Goal: Contribute content: Contribute content

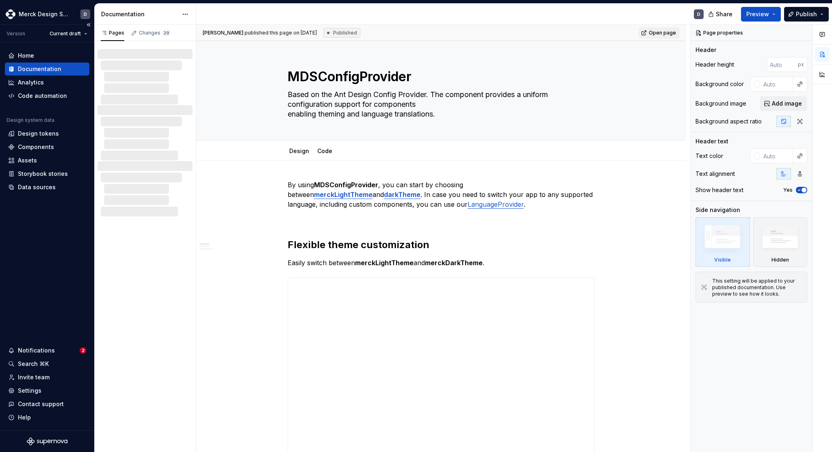
click at [19, 67] on div "Documentation" at bounding box center [39, 69] width 43 height 8
type textarea "*"
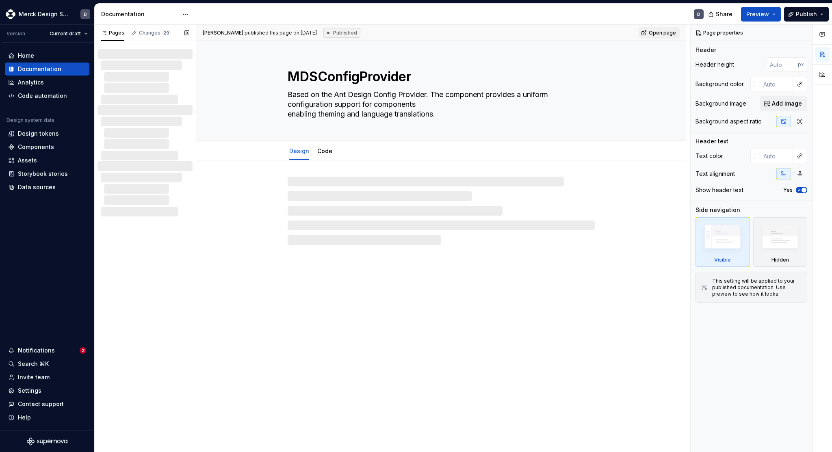
click at [133, 108] on div at bounding box center [145, 132] width 95 height 55
click at [140, 83] on div at bounding box center [148, 88] width 89 height 10
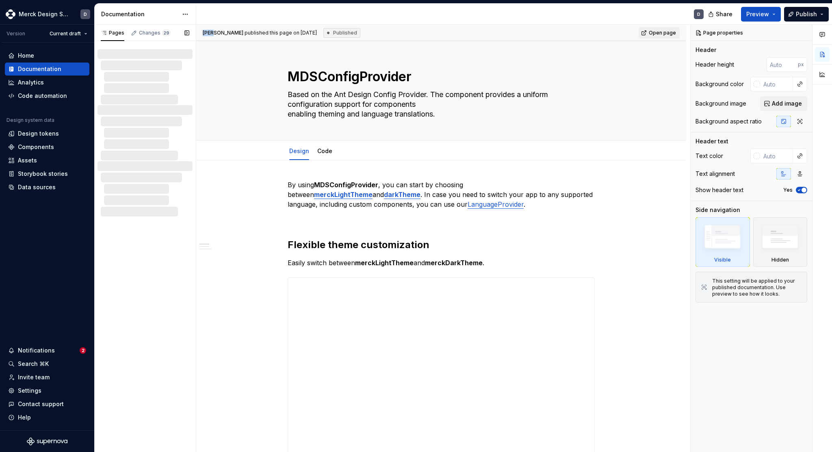
click at [140, 83] on div at bounding box center [148, 88] width 89 height 10
type textarea "*"
click at [147, 39] on div "Changes 29" at bounding box center [151, 34] width 46 height 14
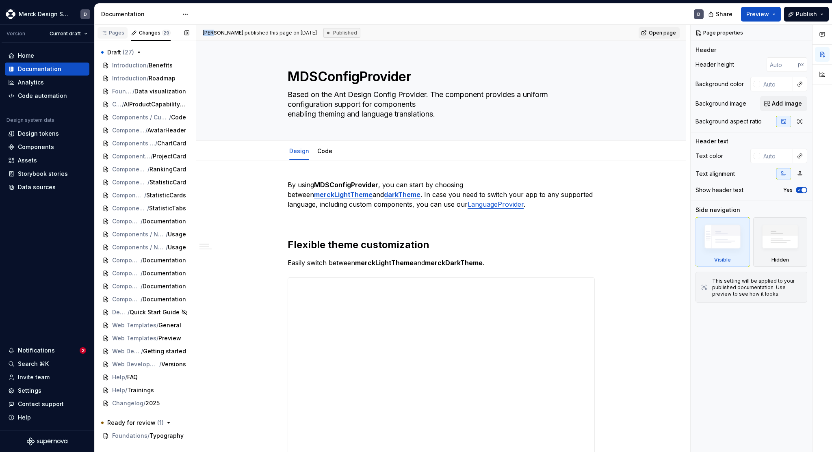
click at [114, 34] on div "Pages" at bounding box center [113, 33] width 24 height 7
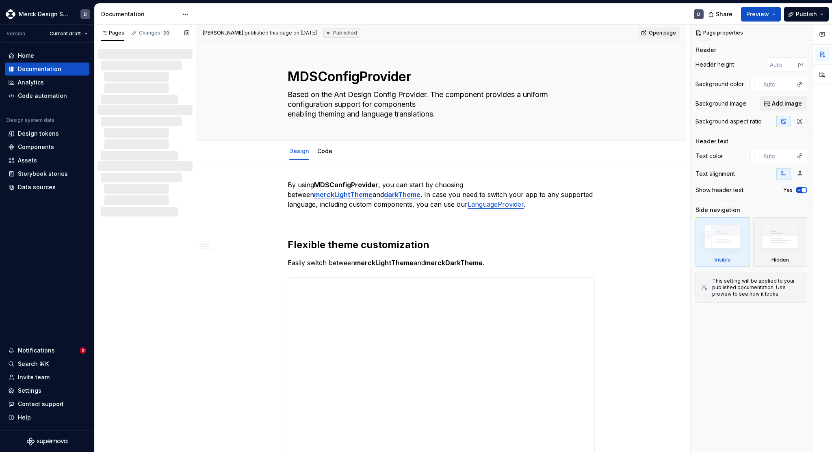
click at [116, 63] on div at bounding box center [147, 66] width 92 height 10
click at [176, 13] on div "Documentation" at bounding box center [139, 14] width 77 height 8
click at [180, 13] on html "Merck Design System D Version Current draft Home Documentation Analytics Code a…" at bounding box center [416, 226] width 832 height 452
click at [187, 13] on html "Merck Design System D Version Current draft Home Documentation Analytics Code a…" at bounding box center [416, 226] width 832 height 452
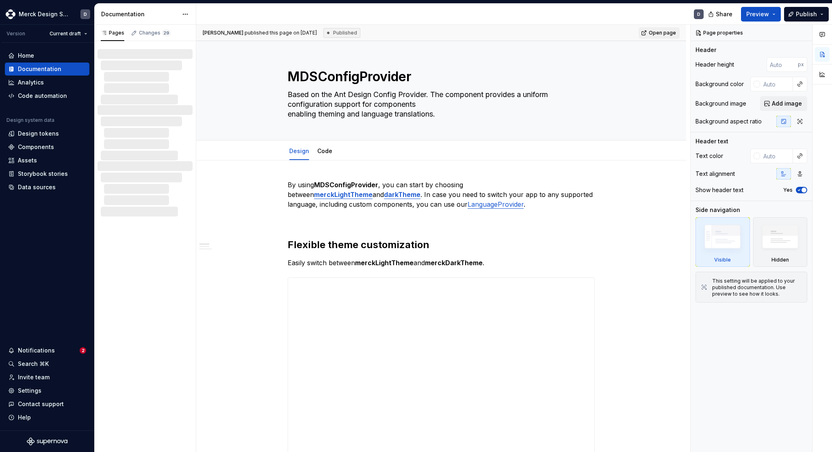
click at [155, 15] on html "Merck Design System D Version Current draft Home Documentation Analytics Code a…" at bounding box center [416, 226] width 832 height 452
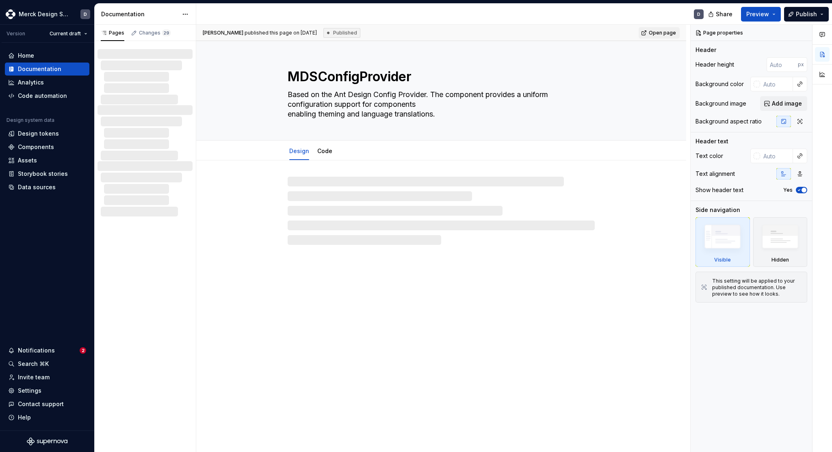
type textarea "*"
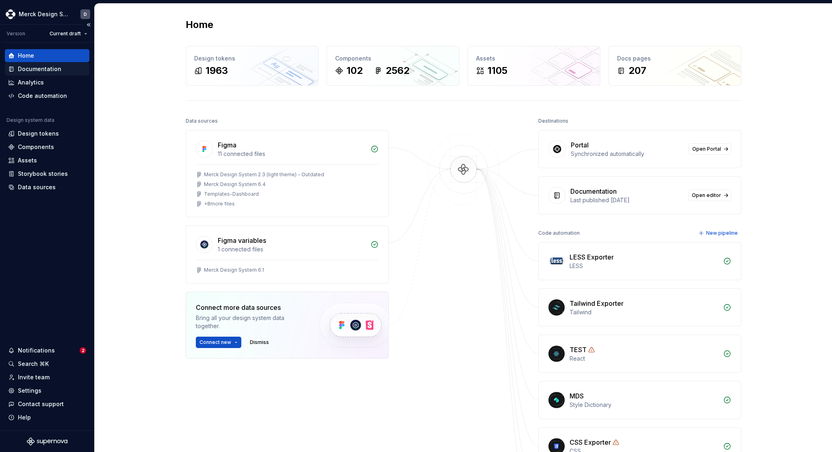
click at [62, 67] on div "Documentation" at bounding box center [47, 69] width 78 height 8
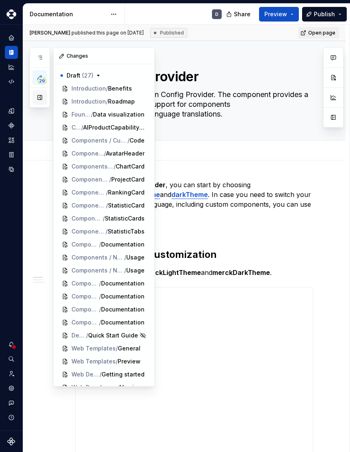
click at [42, 104] on button "button" at bounding box center [40, 97] width 15 height 15
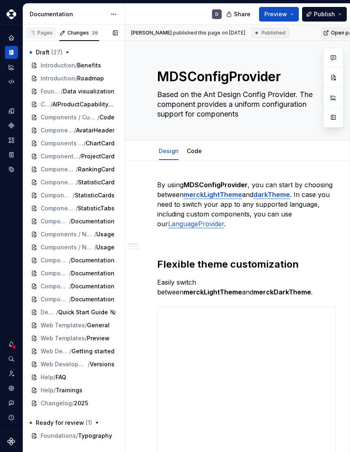
click at [43, 31] on div "Pages" at bounding box center [41, 33] width 24 height 7
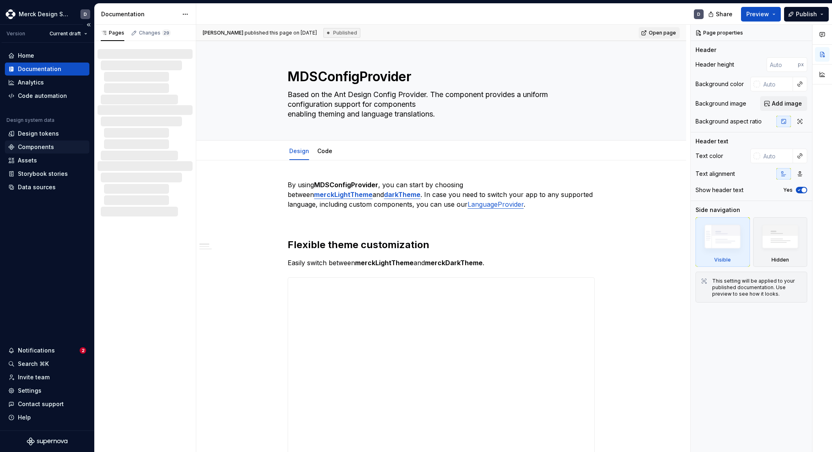
click at [44, 145] on div "Components" at bounding box center [36, 147] width 36 height 8
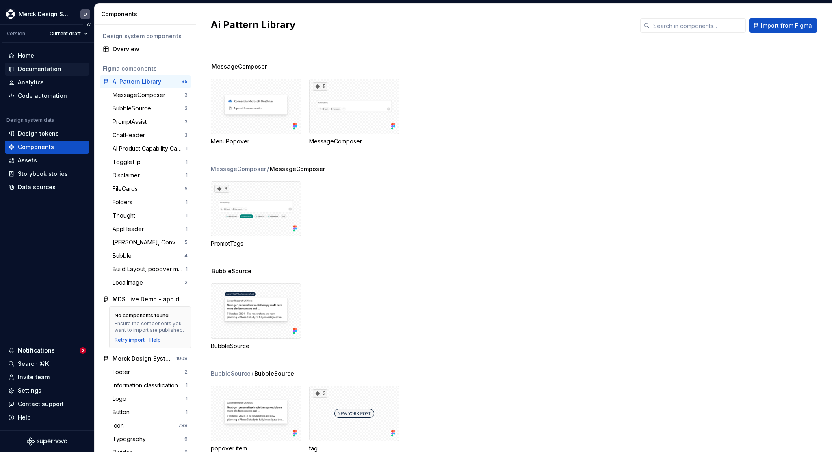
click at [51, 69] on div "Documentation" at bounding box center [39, 69] width 43 height 8
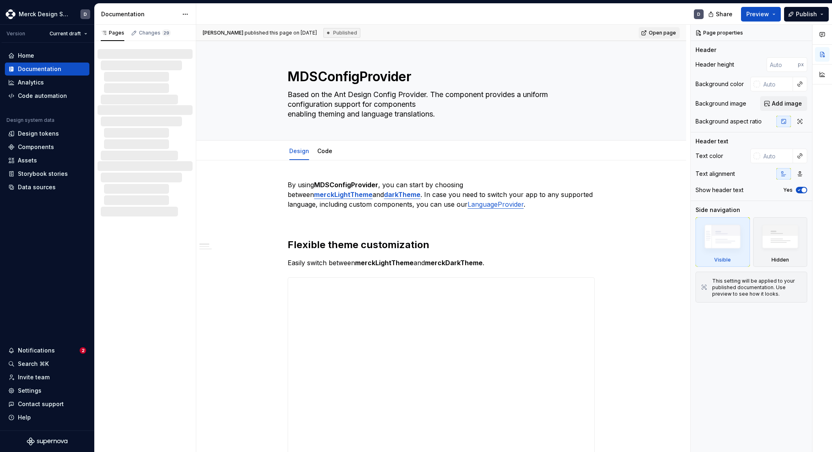
type textarea "*"
click at [701, 17] on div "D" at bounding box center [699, 14] width 10 height 10
click at [31, 361] on div "Search ⌘K" at bounding box center [33, 364] width 31 height 8
type textarea "*"
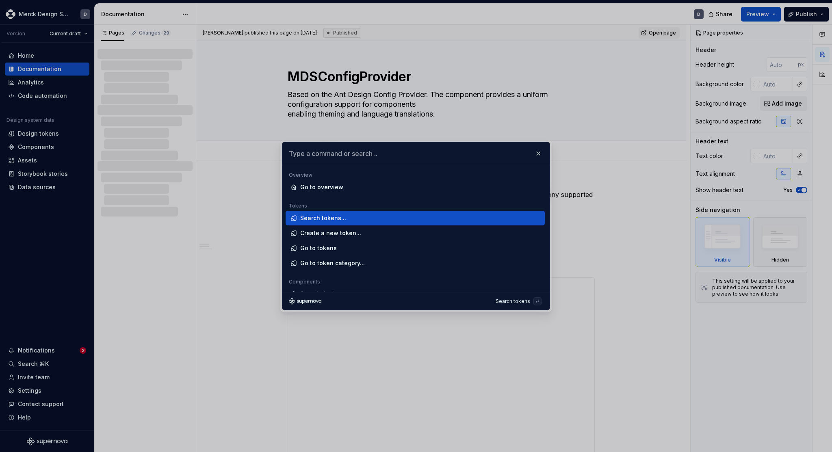
type input "AIProductCapabilityCard"
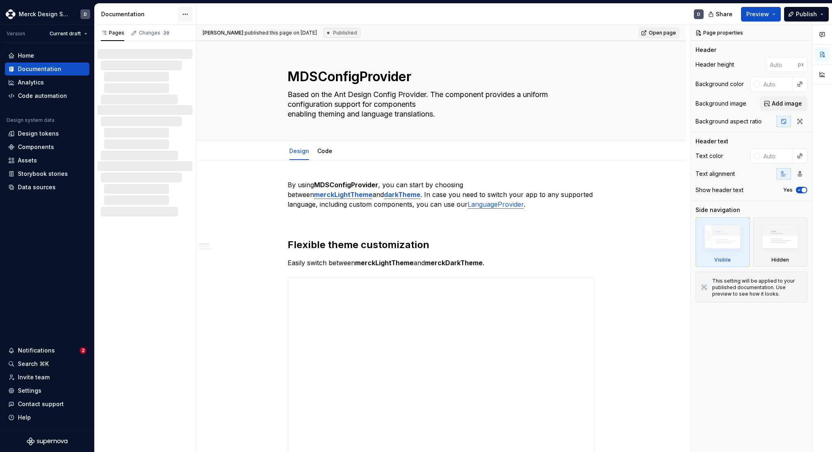
click at [185, 14] on html "Merck Design System D Version Current draft Home Documentation Analytics Code a…" at bounding box center [416, 226] width 832 height 452
click at [201, 83] on div "Documentation settings" at bounding box center [231, 84] width 77 height 8
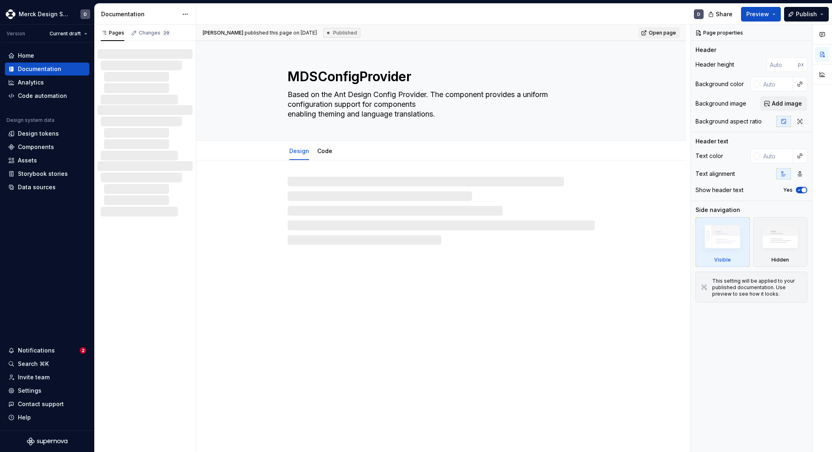
type textarea "*"
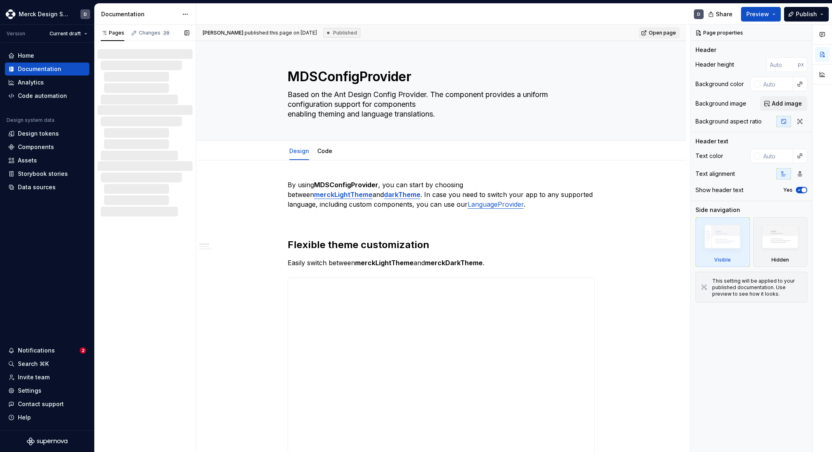
click at [120, 96] on div at bounding box center [147, 100] width 92 height 10
type textarea "*"
click at [206, 244] on button "Example of Variables" at bounding box center [236, 247] width 77 height 8
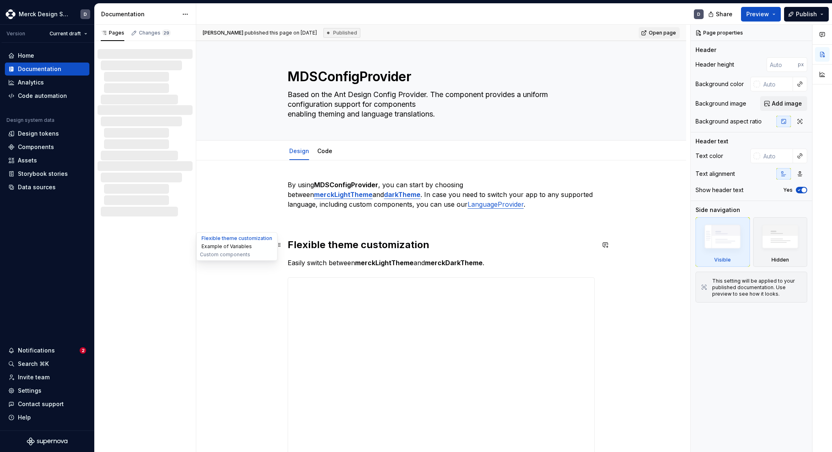
scroll to position [0, 0]
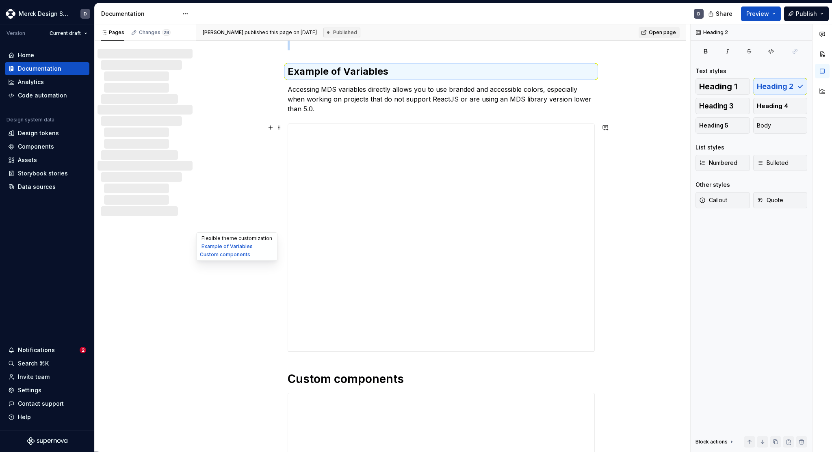
click at [210, 238] on button "Flexible theme customization" at bounding box center [236, 238] width 77 height 8
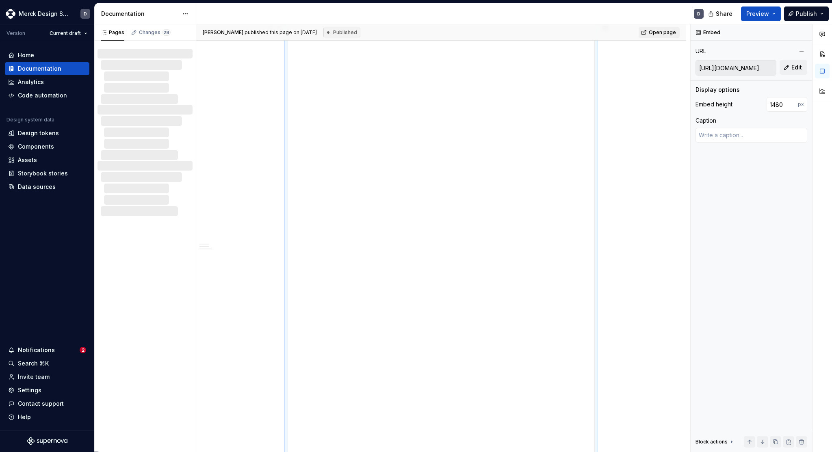
type textarea "*"
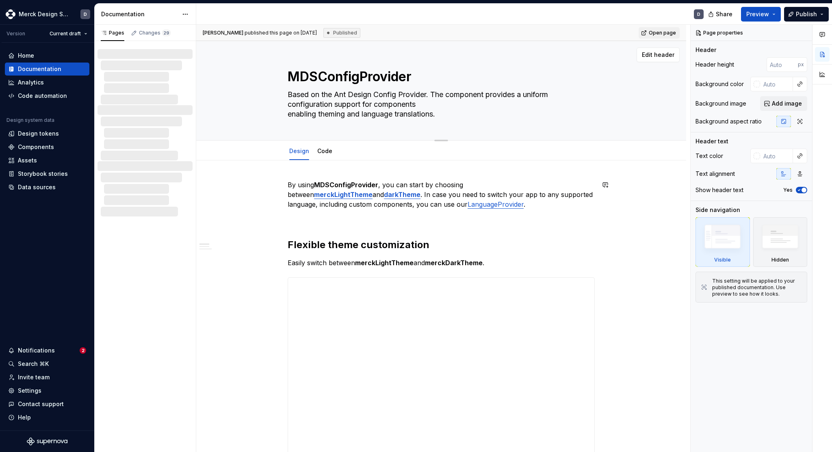
type textarea "*"
click at [225, 147] on div "Design Code Add tab" at bounding box center [441, 151] width 490 height 20
click at [238, 152] on div "Design Code Add tab" at bounding box center [441, 151] width 425 height 18
type textarea "*"
click at [238, 152] on div "Design Code Add tab" at bounding box center [441, 151] width 425 height 18
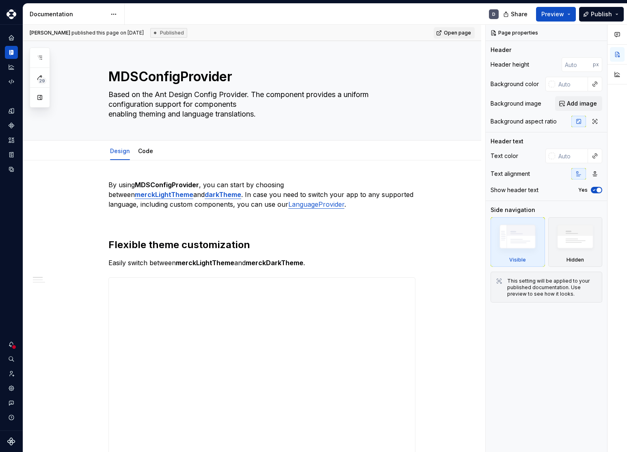
type textarea "*"
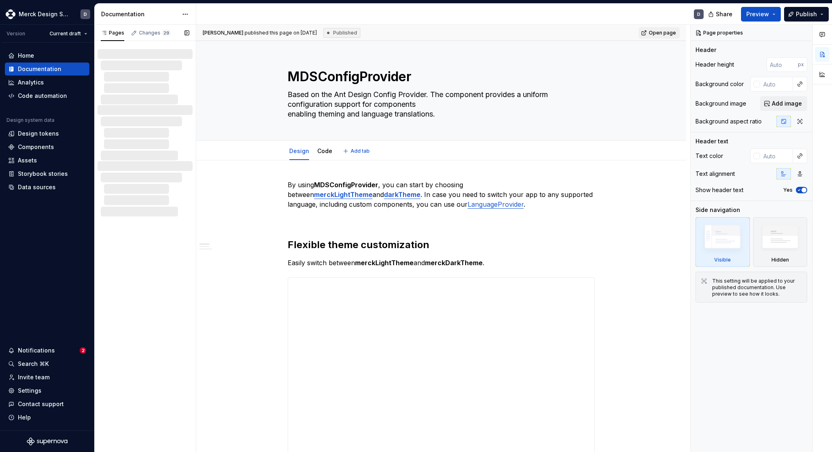
type textarea "*"
click at [158, 112] on div at bounding box center [145, 132] width 95 height 55
click at [171, 94] on div at bounding box center [145, 76] width 95 height 55
type textarea "*"
click at [516, 12] on div "D" at bounding box center [453, 14] width 514 height 21
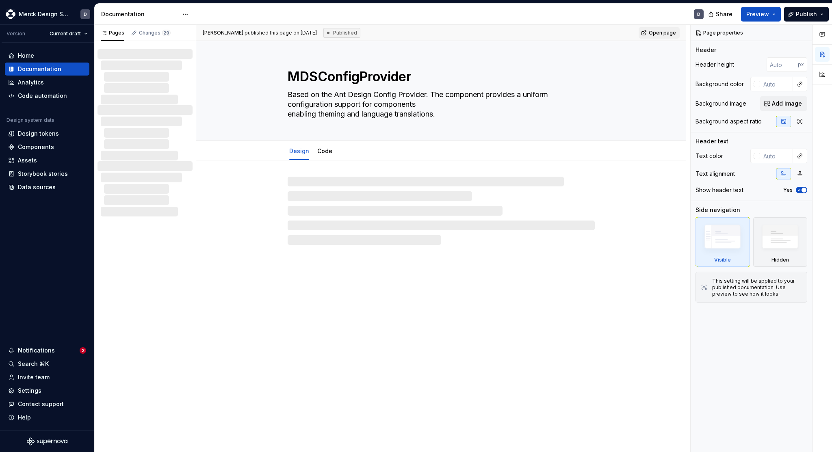
type textarea "*"
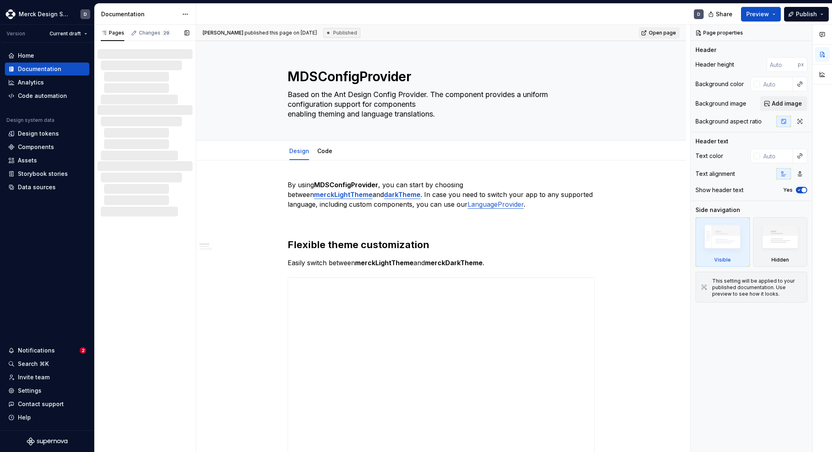
type textarea "*"
click at [165, 183] on div at bounding box center [145, 188] width 95 height 55
click at [152, 200] on div at bounding box center [148, 200] width 89 height 10
click at [149, 193] on div at bounding box center [148, 189] width 89 height 10
click at [326, 154] on link "Code" at bounding box center [324, 151] width 15 height 7
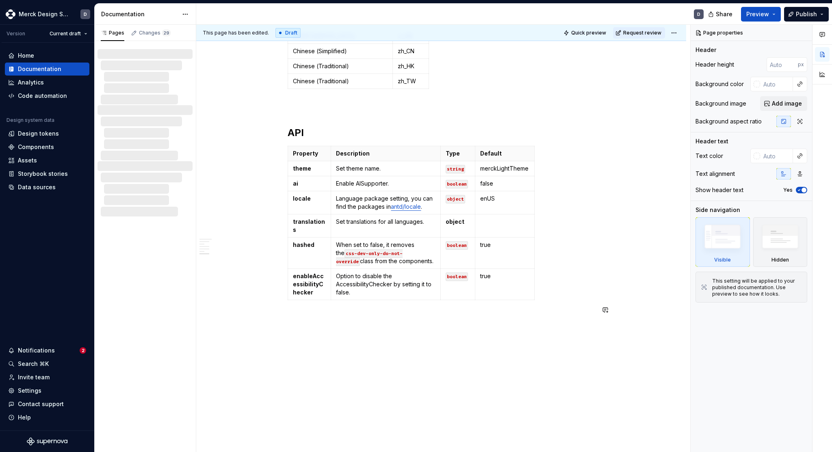
scroll to position [2695, 0]
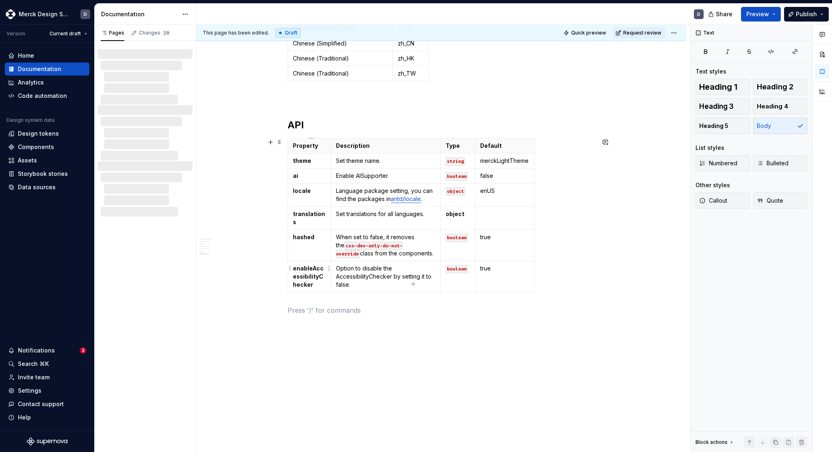
click at [303, 274] on strong "enableAccessibilityChecker" at bounding box center [308, 276] width 31 height 23
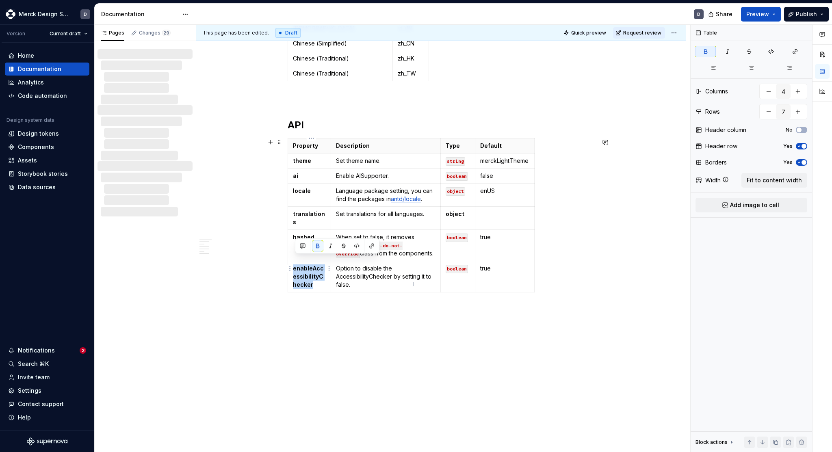
click at [303, 274] on strong "enableAccessibilityChecker" at bounding box center [308, 276] width 31 height 23
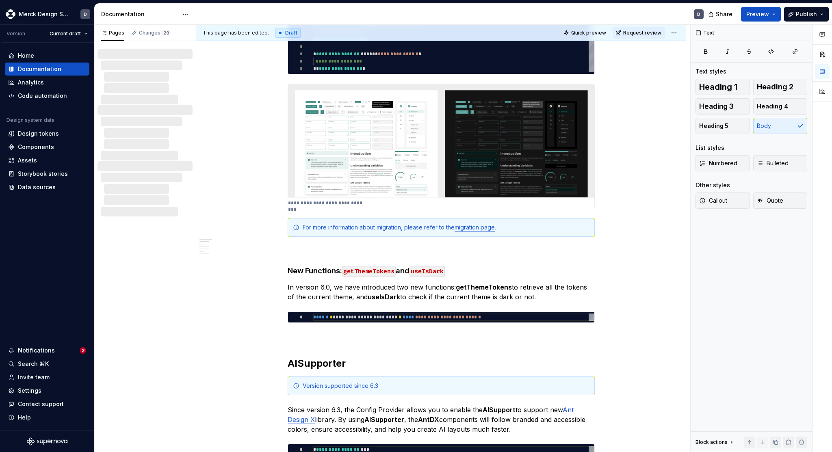
scroll to position [0, 0]
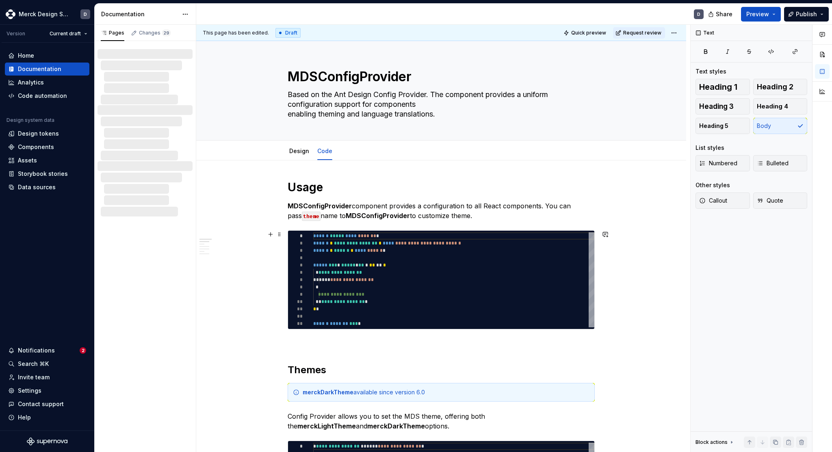
click at [242, 259] on div "**********" at bounding box center [443, 239] width 494 height 428
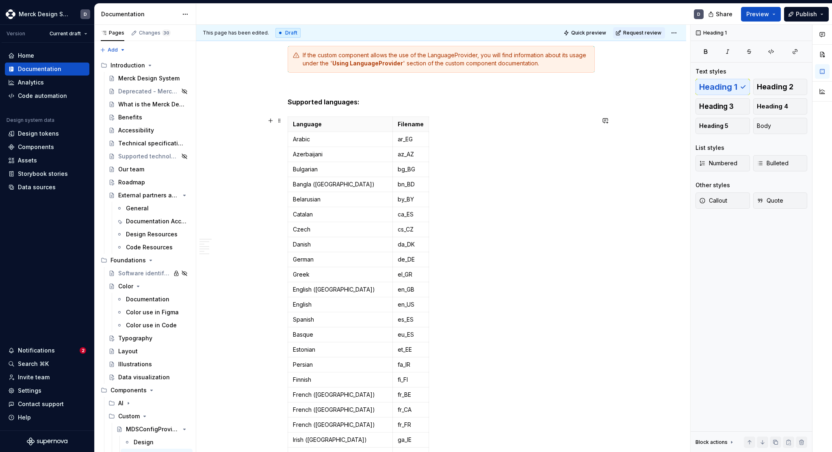
scroll to position [1619, 0]
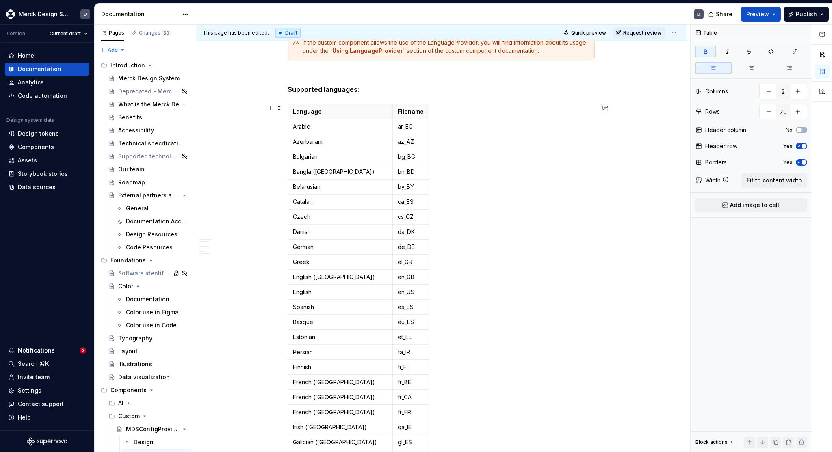
click at [463, 76] on p at bounding box center [441, 75] width 307 height 10
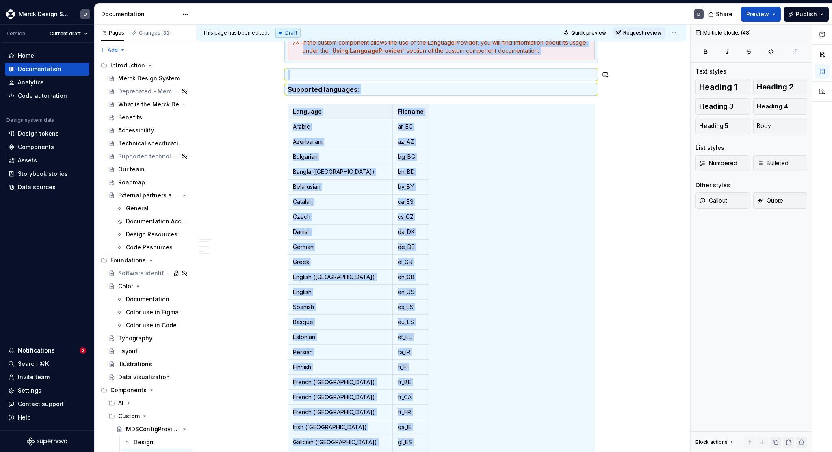
copy div "**********"
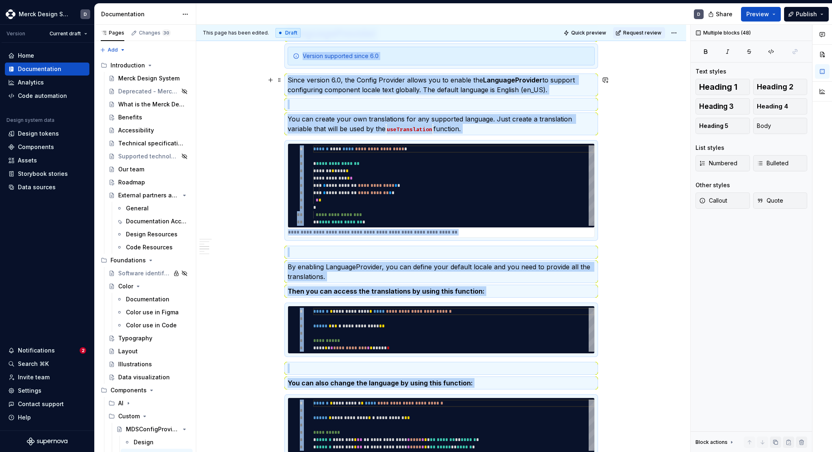
scroll to position [694, 0]
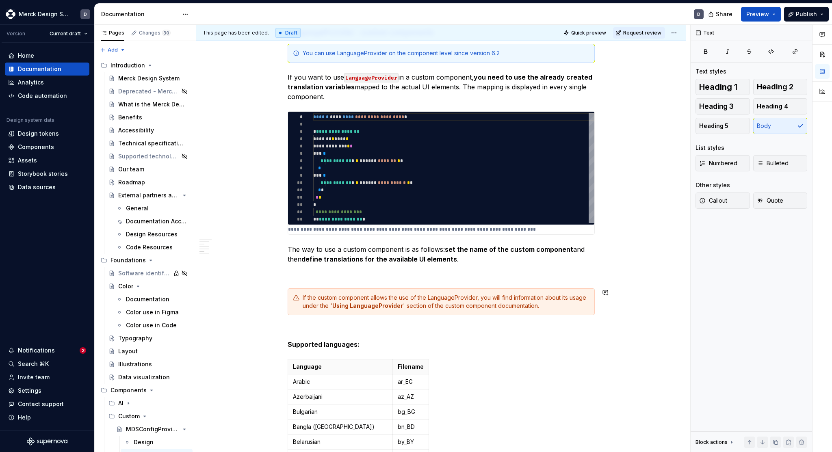
scroll to position [1366, 0]
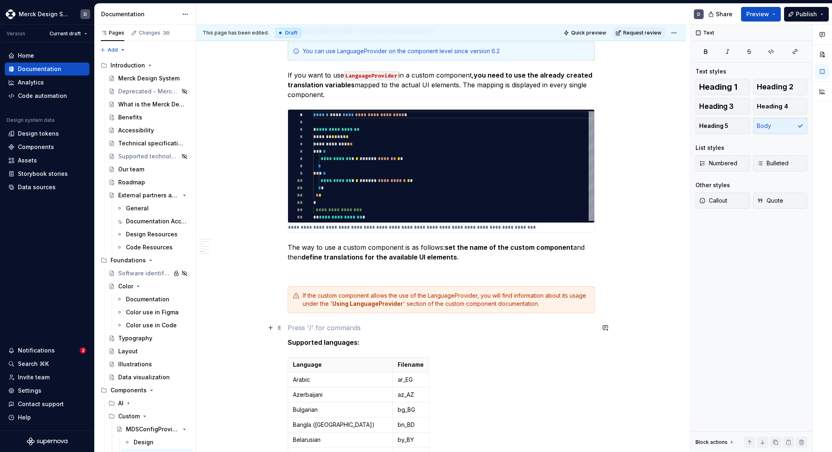
click at [419, 323] on p at bounding box center [441, 328] width 307 height 10
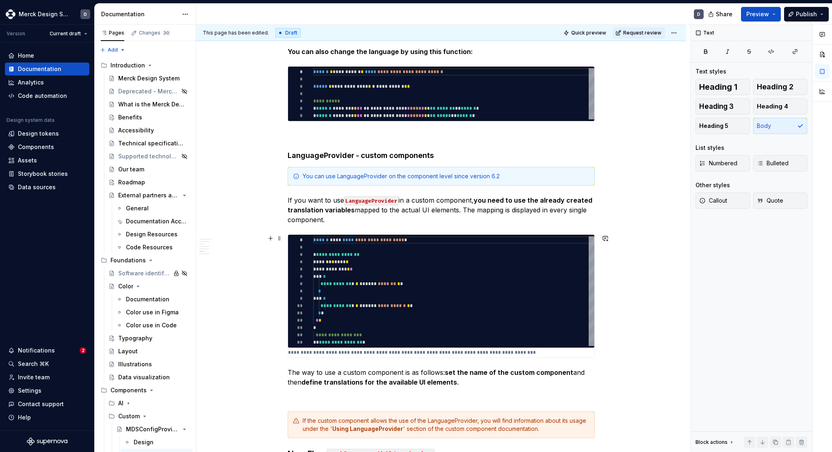
scroll to position [1229, 0]
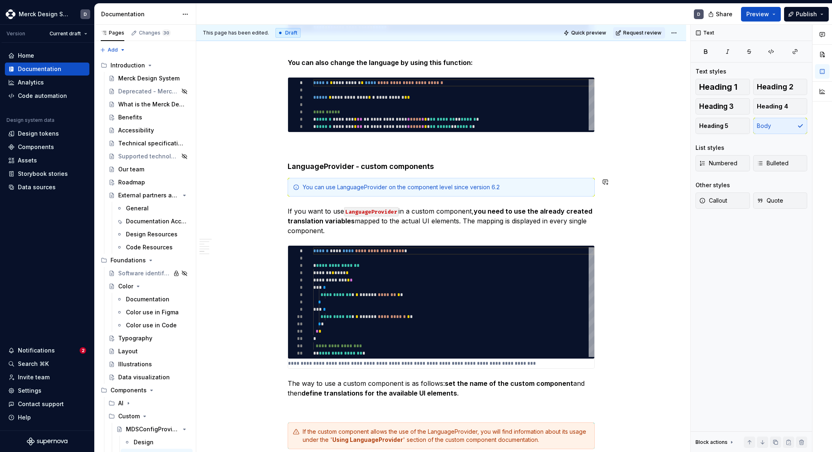
click at [315, 172] on div "**********" at bounding box center [441, 423] width 307 height 2944
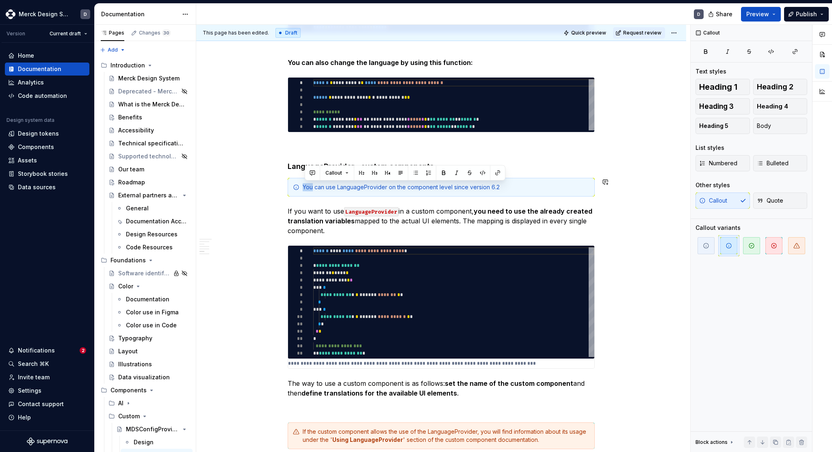
click at [315, 172] on div "**********" at bounding box center [441, 423] width 307 height 2944
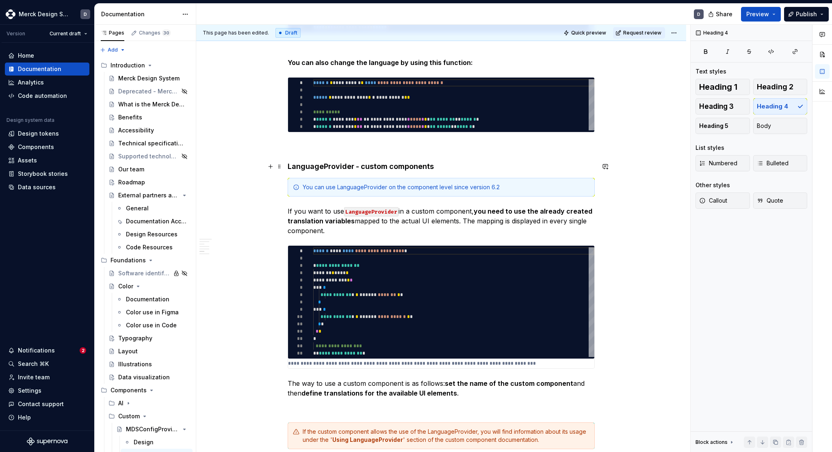
click at [292, 170] on h4 "LanguageProvider - custom components" at bounding box center [441, 167] width 307 height 10
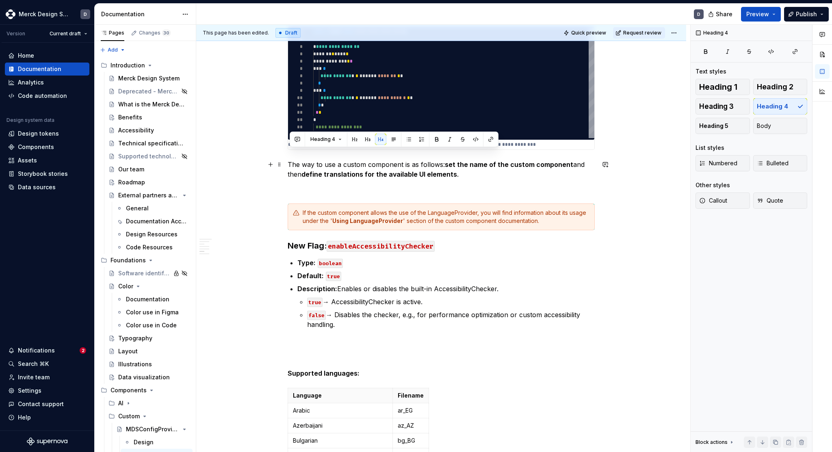
scroll to position [1452, 0]
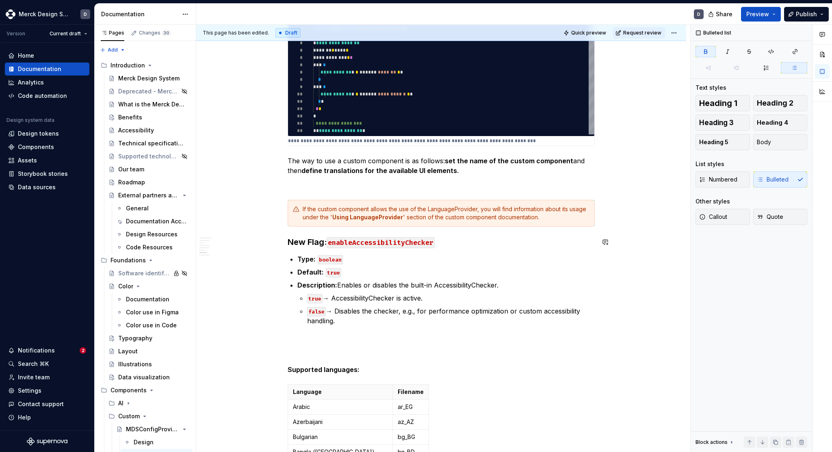
click at [311, 250] on div "**********" at bounding box center [441, 200] width 307 height 2944
click at [318, 241] on strong "New Flag:" at bounding box center [307, 242] width 39 height 10
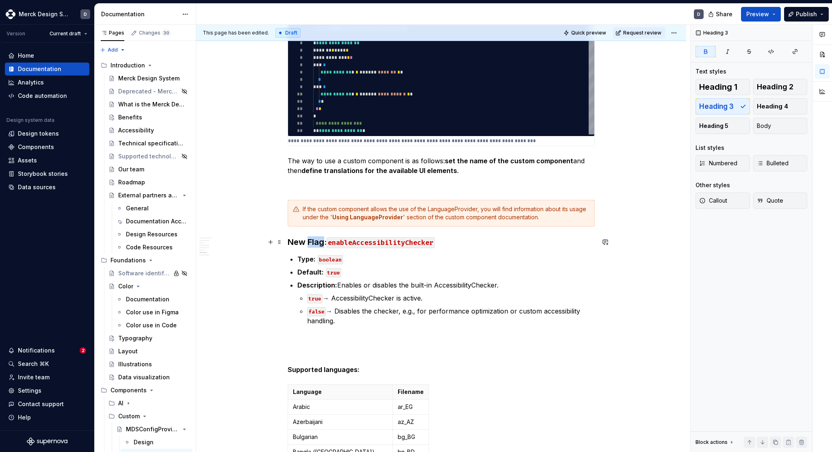
click at [318, 241] on strong "New Flag:" at bounding box center [307, 242] width 39 height 10
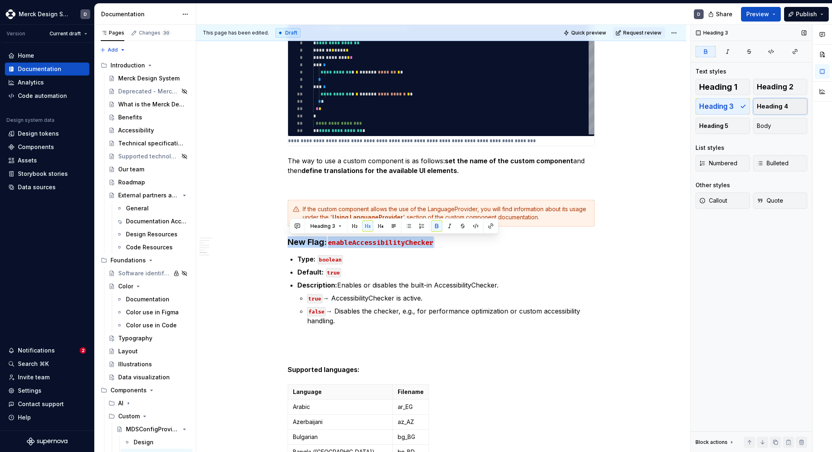
click at [784, 102] on button "Heading 4" at bounding box center [780, 106] width 54 height 16
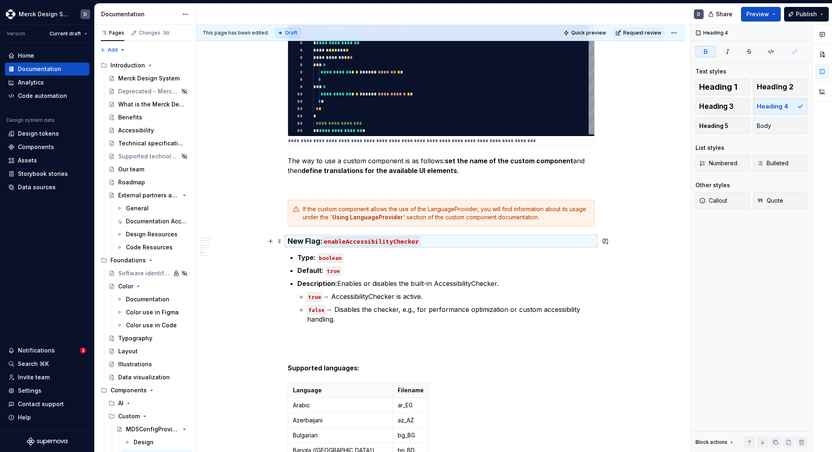
click at [337, 241] on code "enableAccessibilityChecker" at bounding box center [372, 242] width 98 height 11
drag, startPoint x: 327, startPoint y: 241, endPoint x: 330, endPoint y: 300, distance: 58.2
click at [327, 241] on code "enableAccessibilityChecker" at bounding box center [372, 242] width 98 height 11
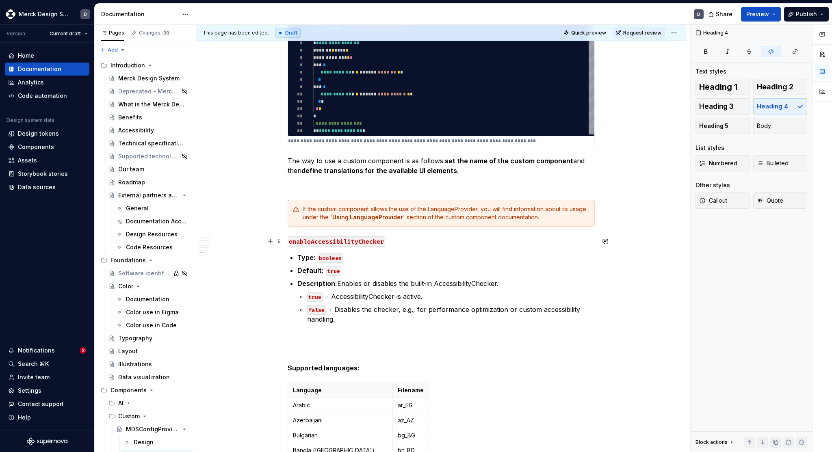
click at [357, 240] on code "enableAccessibilityChecker" at bounding box center [337, 242] width 98 height 11
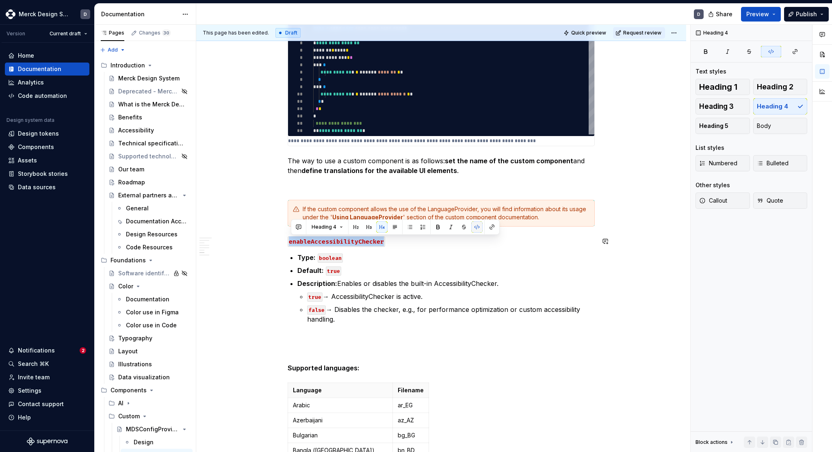
click at [475, 229] on button "button" at bounding box center [476, 226] width 11 height 11
click at [356, 266] on p "Default: true" at bounding box center [445, 271] width 297 height 10
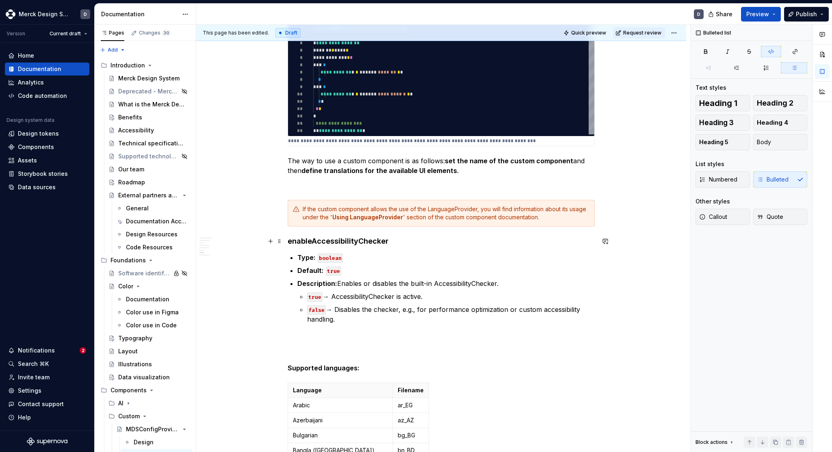
click at [290, 242] on h4 "enableAccessibilityChecker" at bounding box center [441, 242] width 307 height 10
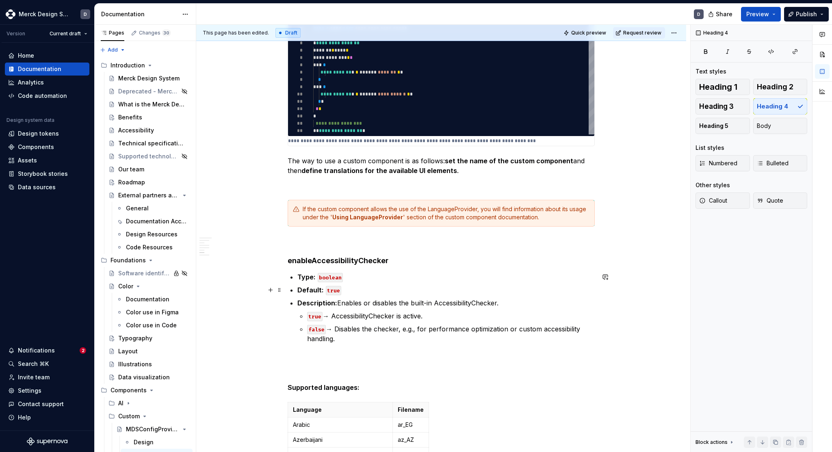
click at [357, 293] on p "Default: true" at bounding box center [445, 290] width 297 height 10
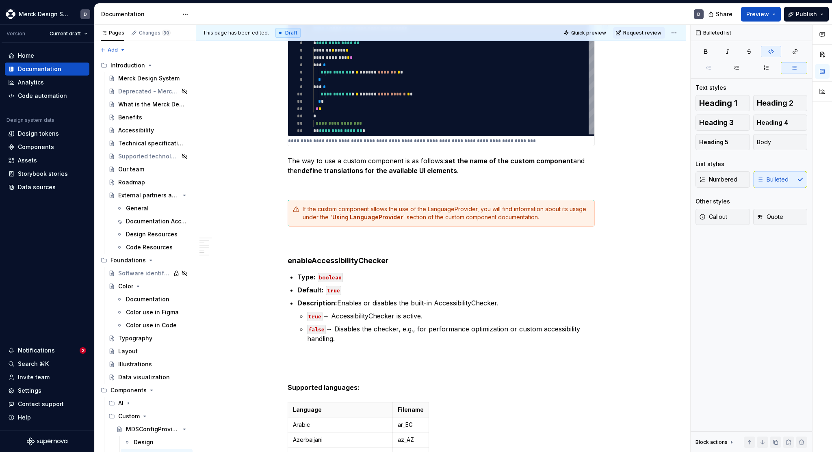
type textarea "*"
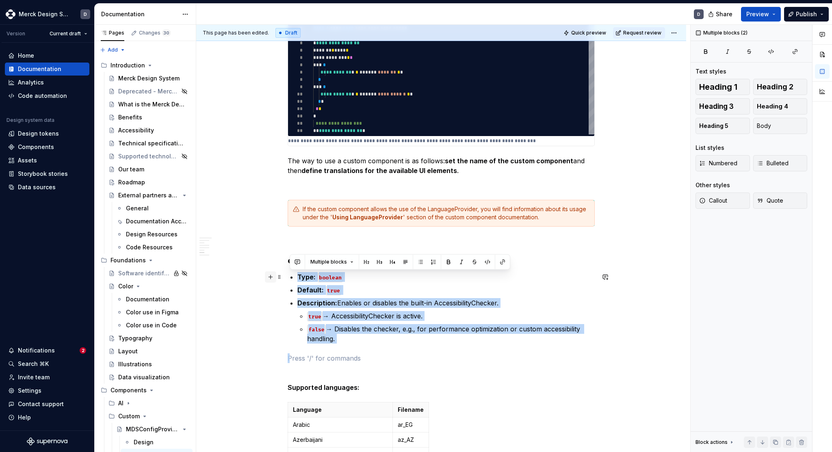
drag, startPoint x: 347, startPoint y: 349, endPoint x: 271, endPoint y: 273, distance: 107.2
click at [288, 274] on div "**********" at bounding box center [441, 213] width 307 height 2971
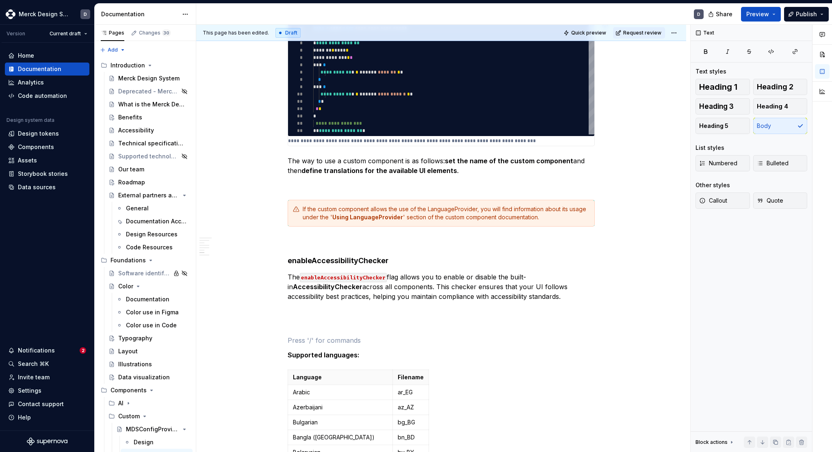
type textarea "*"
click at [333, 322] on p at bounding box center [441, 326] width 307 height 10
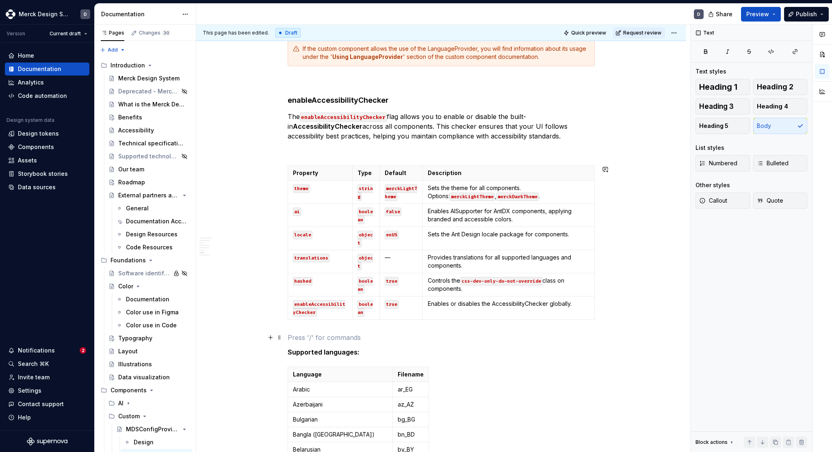
scroll to position [1615, 0]
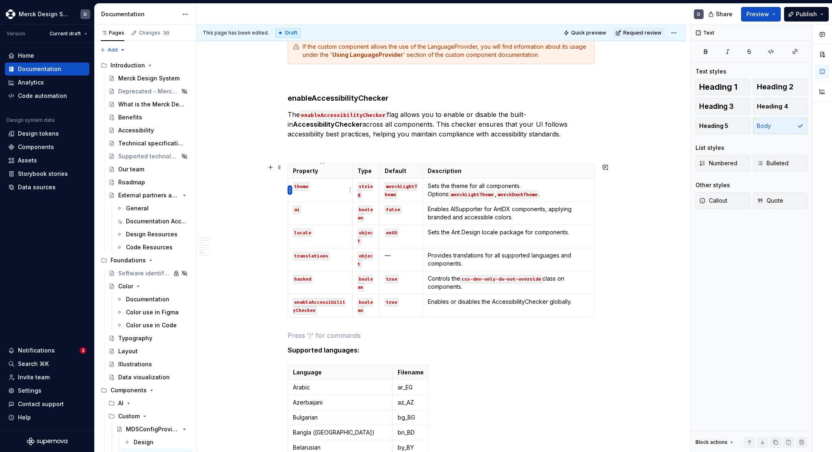
click at [290, 194] on html "Merck Design System D Version Current draft Home Documentation Analytics Code a…" at bounding box center [416, 226] width 832 height 452
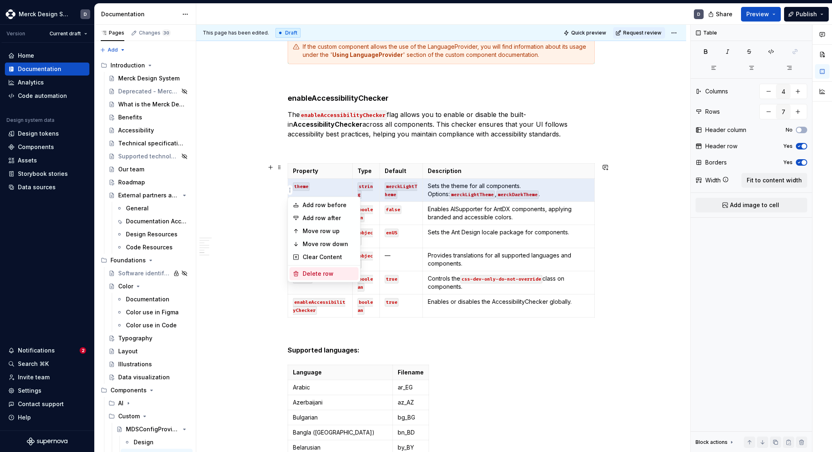
click at [301, 276] on div "Delete row" at bounding box center [324, 273] width 69 height 13
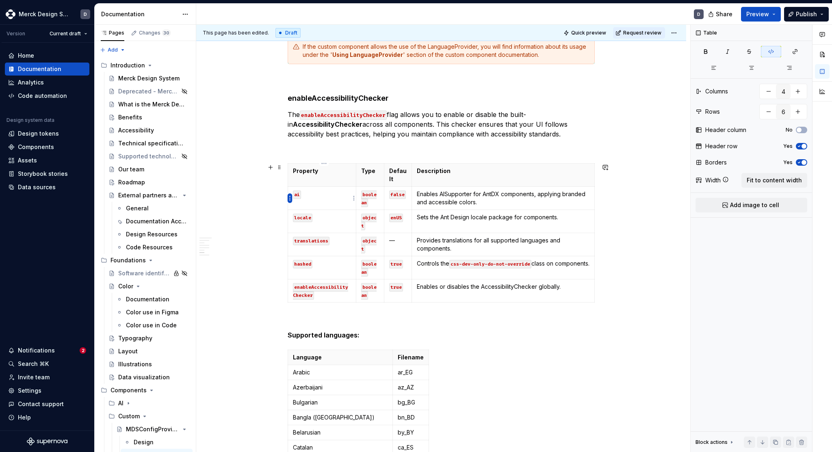
click at [291, 197] on html "Merck Design System D Version Current draft Home Documentation Analytics Code a…" at bounding box center [416, 226] width 832 height 452
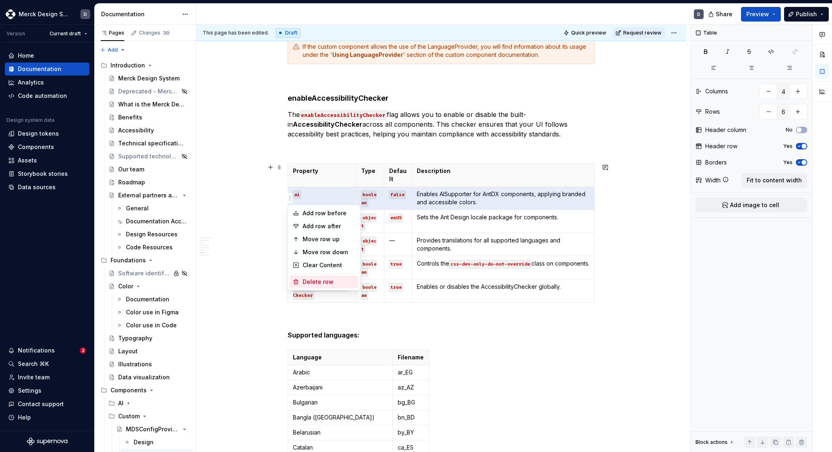
click at [318, 282] on div "Delete row" at bounding box center [329, 282] width 53 height 8
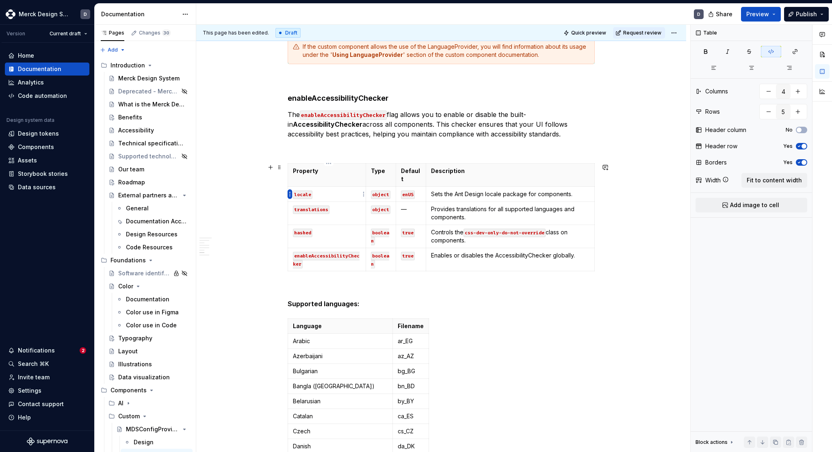
click at [290, 195] on html "Merck Design System D Version Current draft Home Documentation Analytics Code a…" at bounding box center [416, 226] width 832 height 452
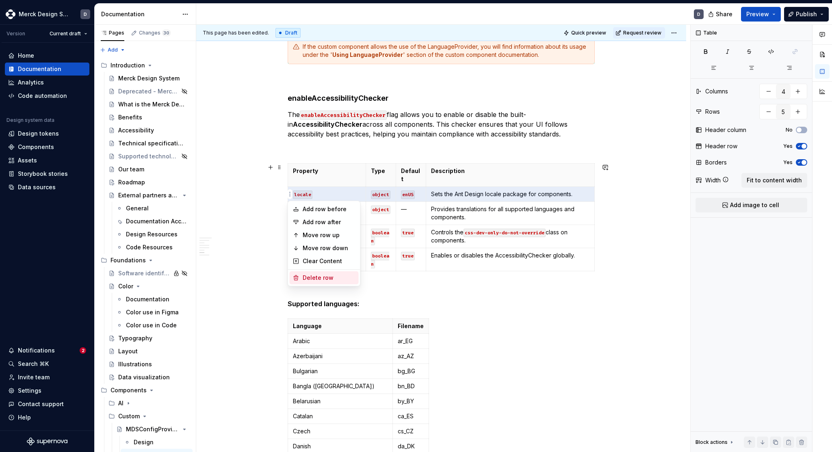
click at [299, 277] on icon at bounding box center [296, 278] width 7 height 7
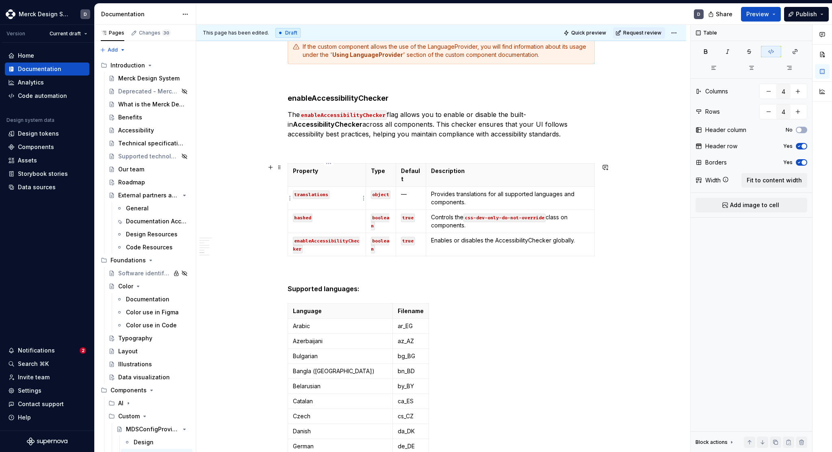
click at [293, 199] on td "translations" at bounding box center [327, 198] width 78 height 23
click at [289, 199] on html "Merck Design System D Version Current draft Home Documentation Analytics Code a…" at bounding box center [416, 226] width 832 height 452
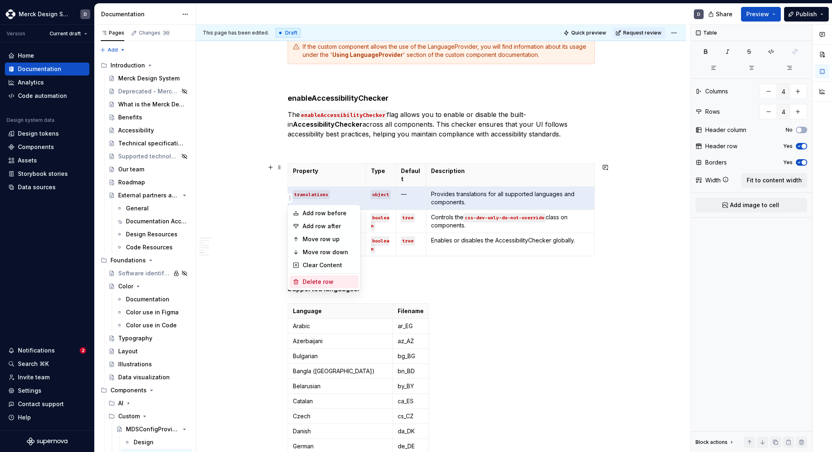
click at [311, 282] on div "Delete row" at bounding box center [329, 282] width 53 height 8
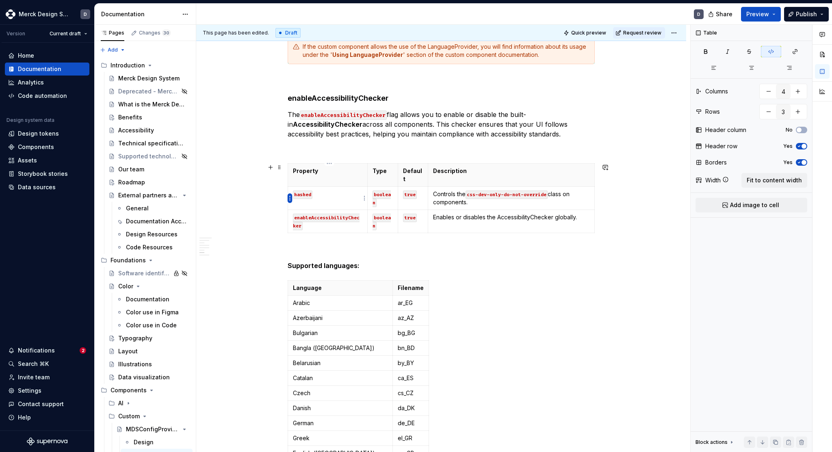
click at [291, 196] on html "Merck Design System D Version Current draft Home Documentation Analytics Code a…" at bounding box center [416, 226] width 832 height 452
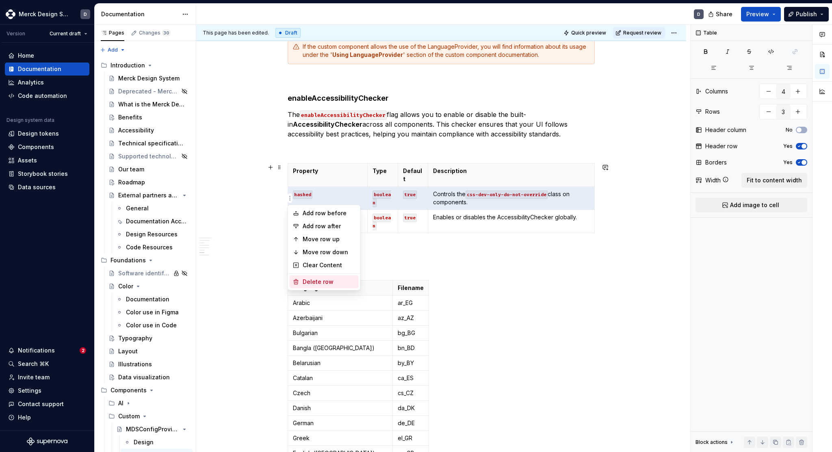
click at [301, 282] on div "Delete row" at bounding box center [324, 282] width 69 height 13
type input "2"
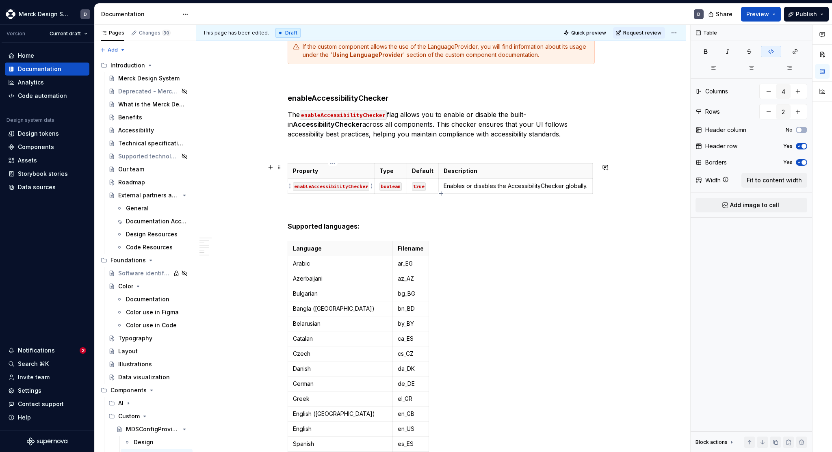
click at [338, 189] on code "enableAccessibilityChecker" at bounding box center [331, 186] width 76 height 9
click at [366, 168] on div at bounding box center [338, 172] width 80 height 11
click at [358, 171] on button "button" at bounding box center [357, 172] width 11 height 11
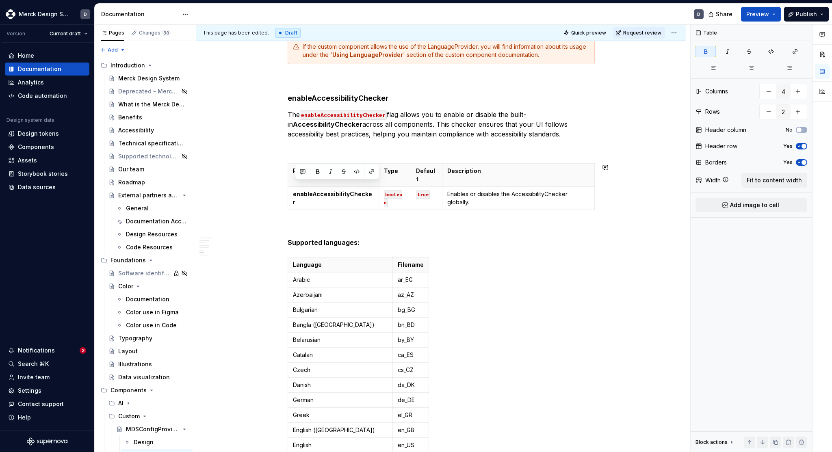
click at [371, 196] on div "Property Type Default Description enableAccessibilityChecker boolean true Enabl…" at bounding box center [441, 188] width 307 height 50
click at [472, 190] on p "Enables or disables the AccessibilityChecker globally." at bounding box center [518, 198] width 142 height 16
type input "2"
type input "70"
click at [435, 236] on div "**********" at bounding box center [441, 54] width 307 height 2979
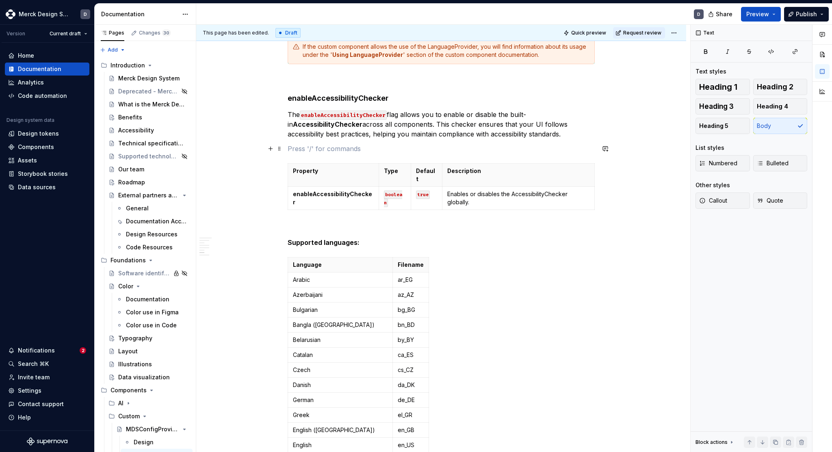
click at [390, 151] on p at bounding box center [441, 149] width 307 height 10
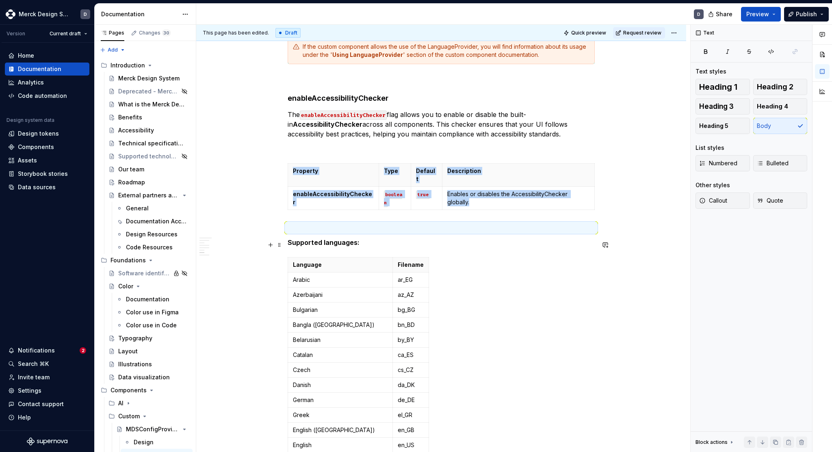
click at [254, 278] on div "**********" at bounding box center [441, 118] width 490 height 3144
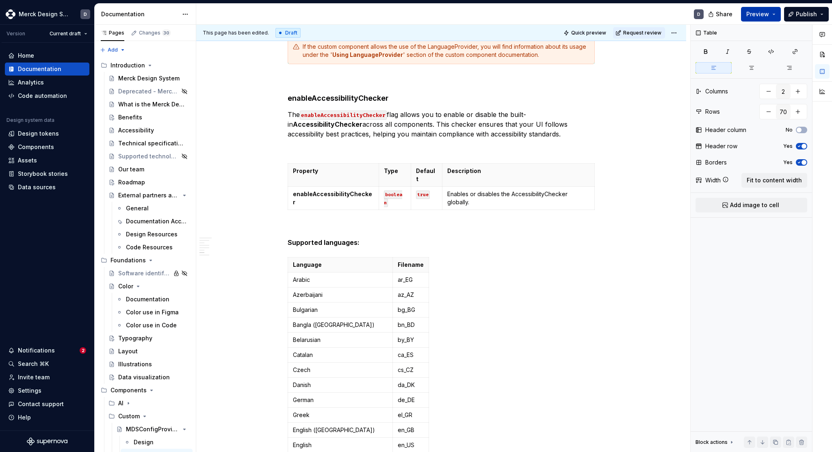
click at [753, 17] on span "Preview" at bounding box center [758, 14] width 23 height 8
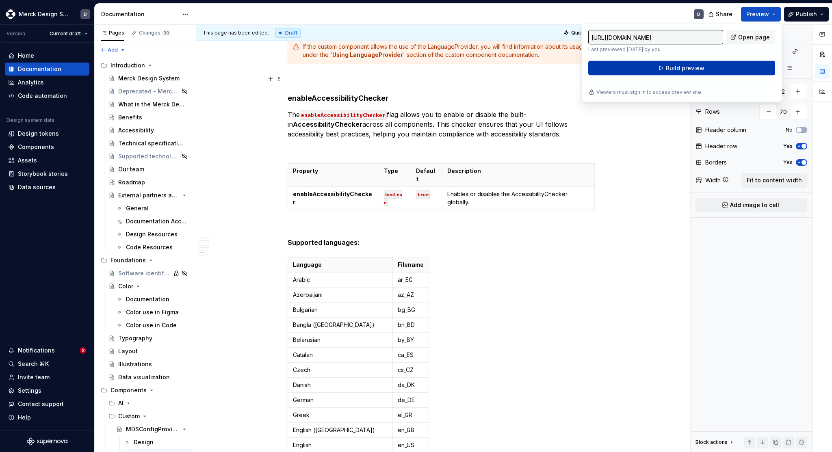
click at [679, 74] on button "Build preview" at bounding box center [681, 68] width 187 height 15
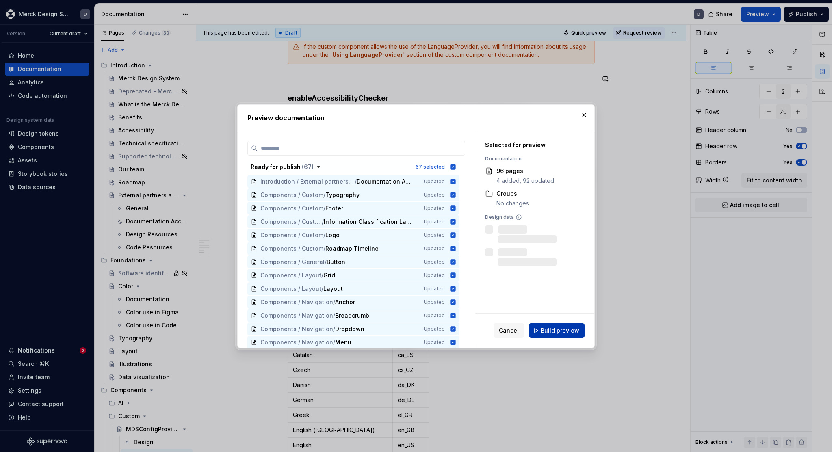
click at [550, 331] on span "Build preview" at bounding box center [560, 331] width 39 height 8
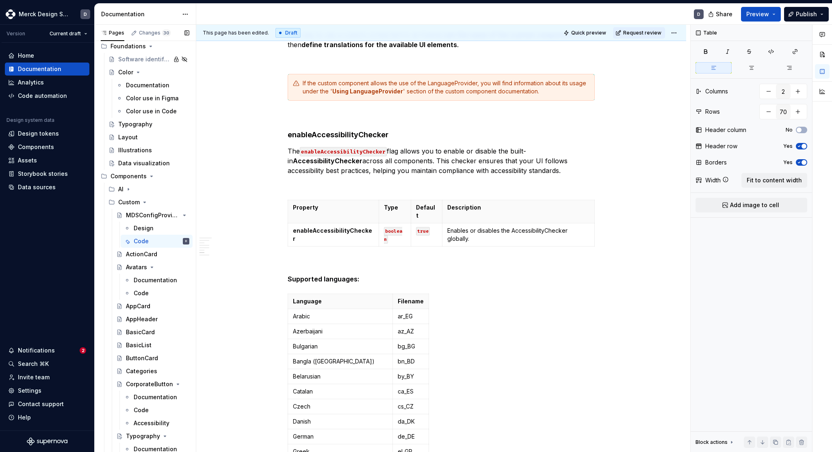
scroll to position [208, 0]
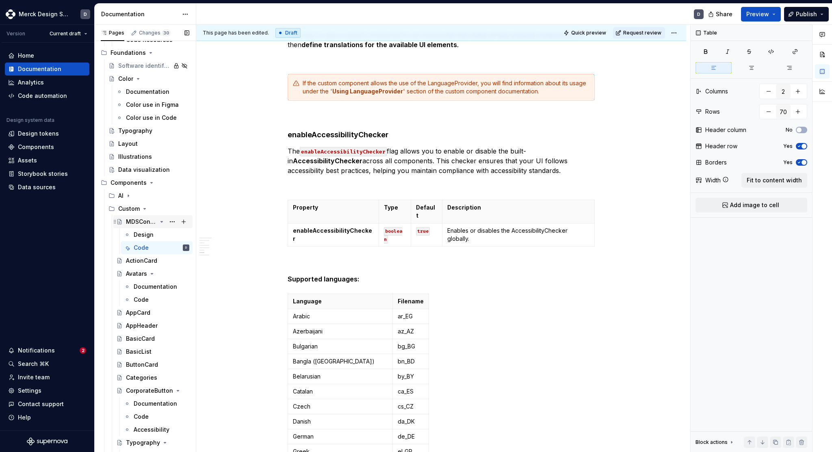
click at [161, 222] on icon "Page tree" at bounding box center [162, 222] width 7 height 7
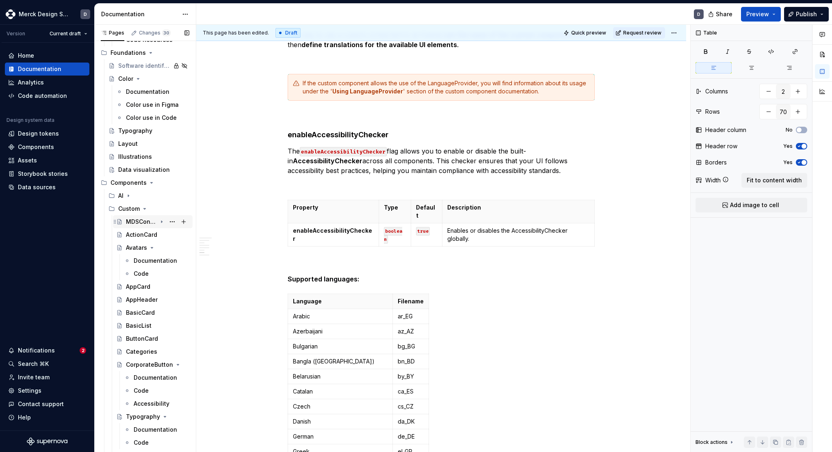
click at [161, 222] on icon "Page tree" at bounding box center [161, 222] width 1 height 2
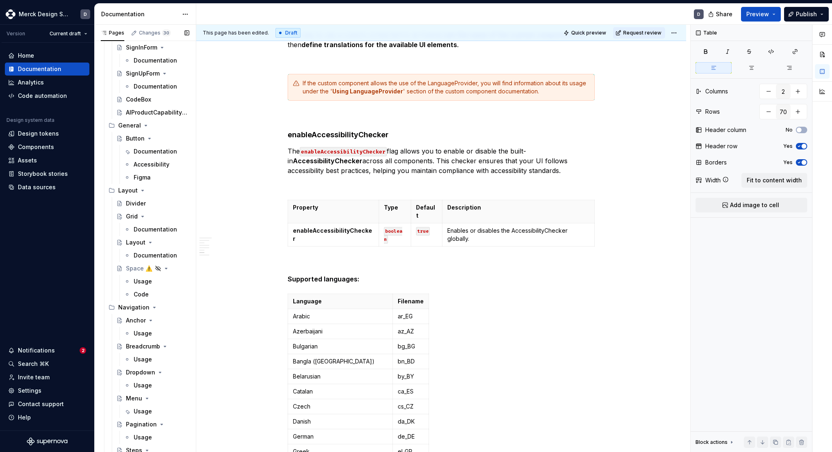
scroll to position [1056, 0]
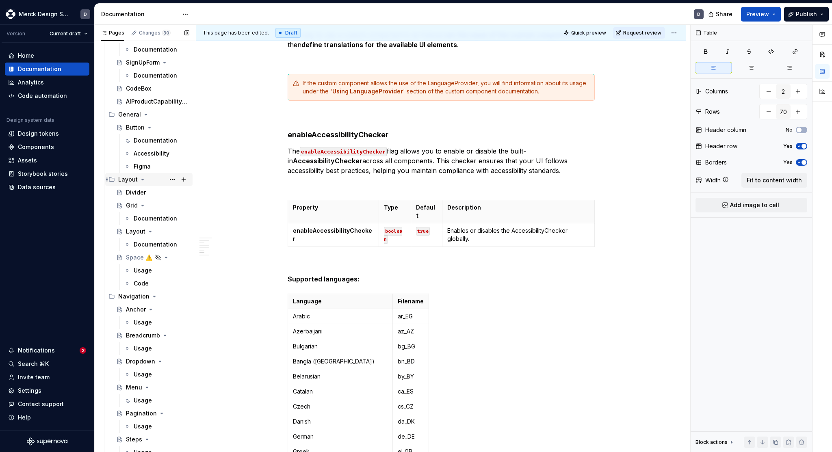
click at [141, 180] on icon "Page tree" at bounding box center [142, 179] width 7 height 7
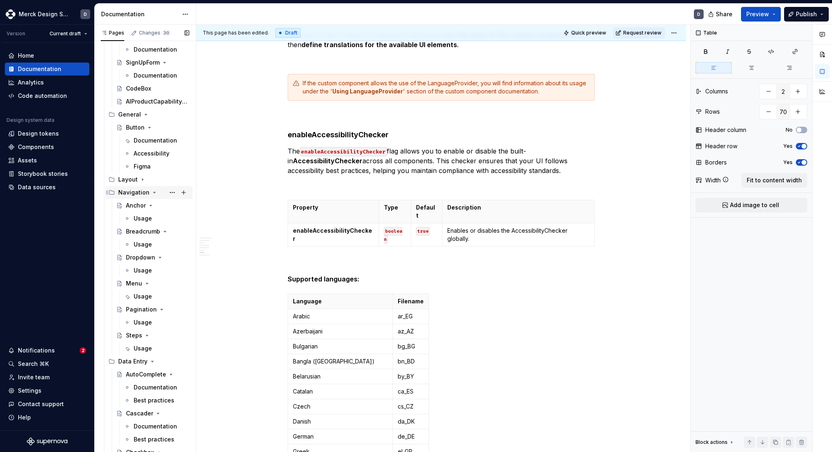
click at [151, 192] on icon "Page tree" at bounding box center [154, 192] width 7 height 7
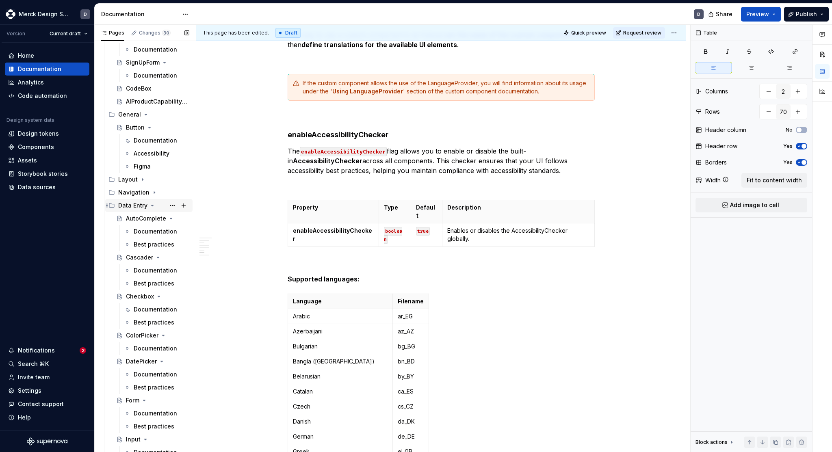
click at [153, 204] on icon "Page tree" at bounding box center [152, 205] width 7 height 7
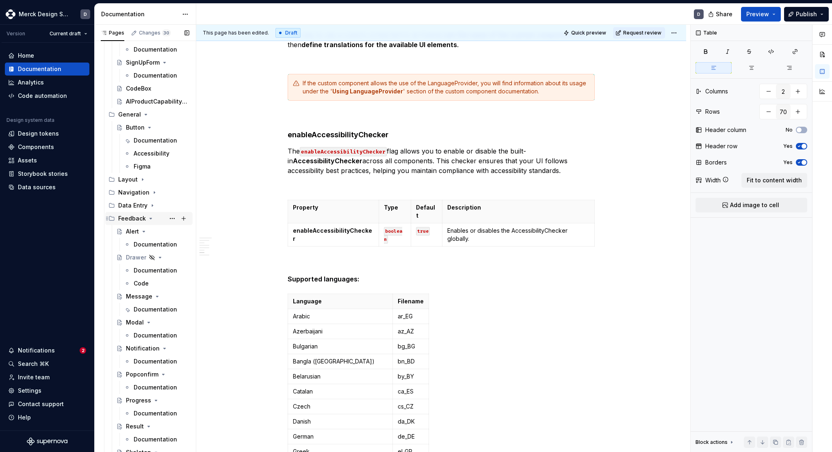
click at [150, 218] on icon "Page tree" at bounding box center [151, 218] width 2 height 1
click at [158, 232] on icon "Page tree" at bounding box center [159, 231] width 7 height 7
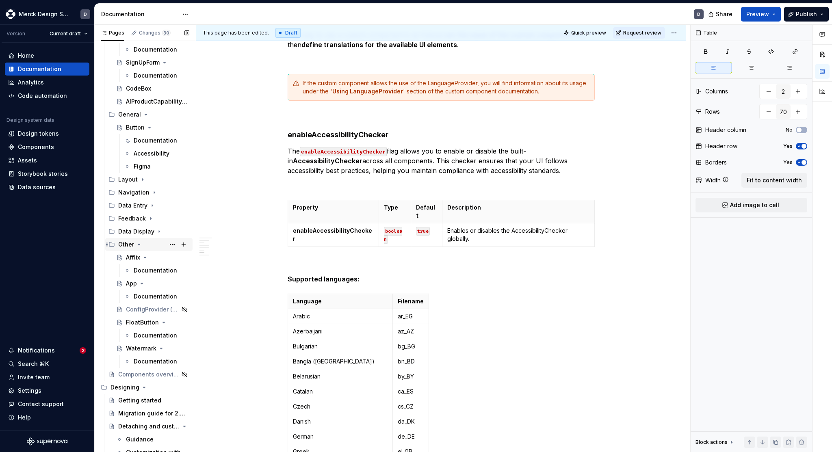
click at [140, 244] on icon "Page tree" at bounding box center [139, 244] width 7 height 7
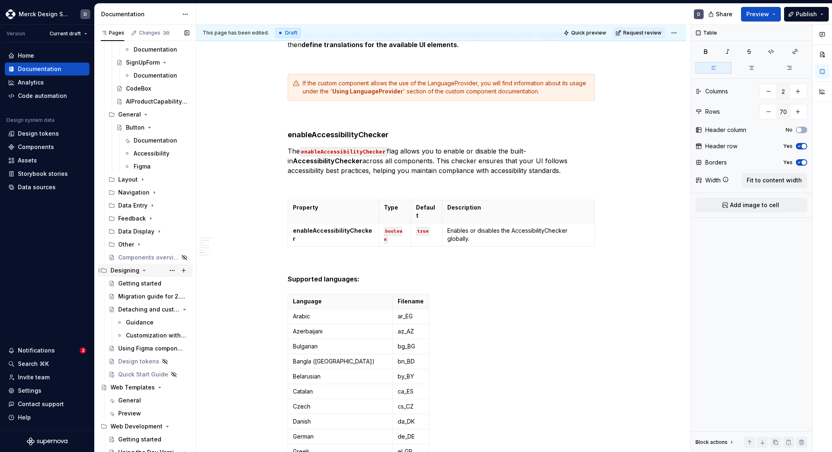
click at [141, 272] on icon "Page tree" at bounding box center [144, 270] width 7 height 7
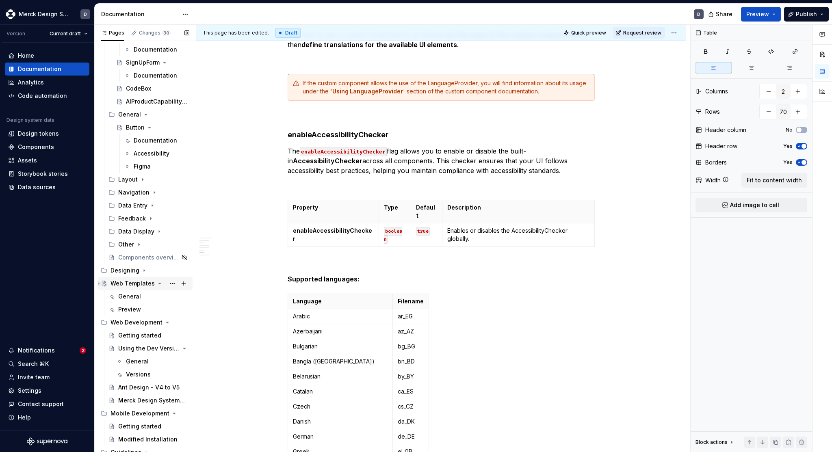
click at [156, 284] on icon "Page tree" at bounding box center [159, 283] width 7 height 7
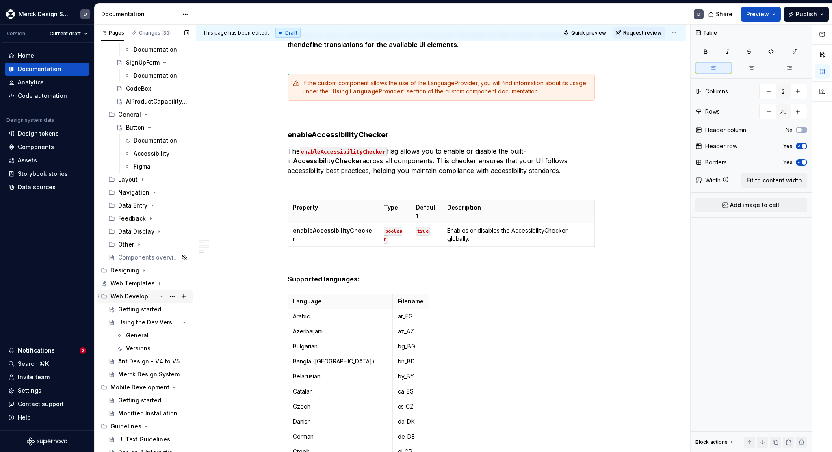
click at [163, 296] on icon "Page tree" at bounding box center [162, 296] width 2 height 1
click at [169, 310] on button "Page tree" at bounding box center [172, 309] width 11 height 11
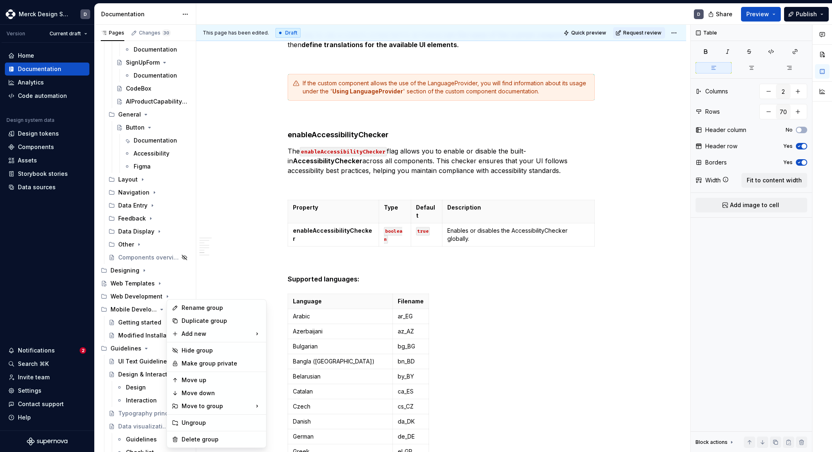
click at [276, 250] on html "Merck Design System D Version Current draft Home Documentation Analytics Code a…" at bounding box center [416, 226] width 832 height 452
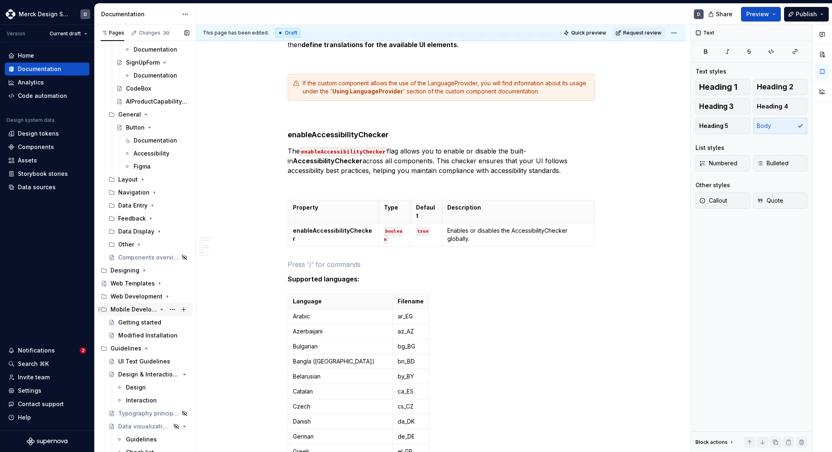
click at [160, 310] on icon "Page tree" at bounding box center [162, 309] width 7 height 7
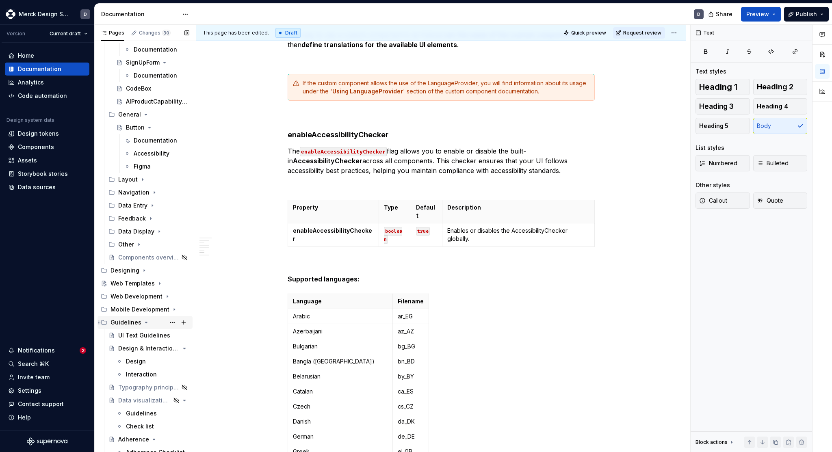
click at [143, 323] on icon "Page tree" at bounding box center [146, 322] width 7 height 7
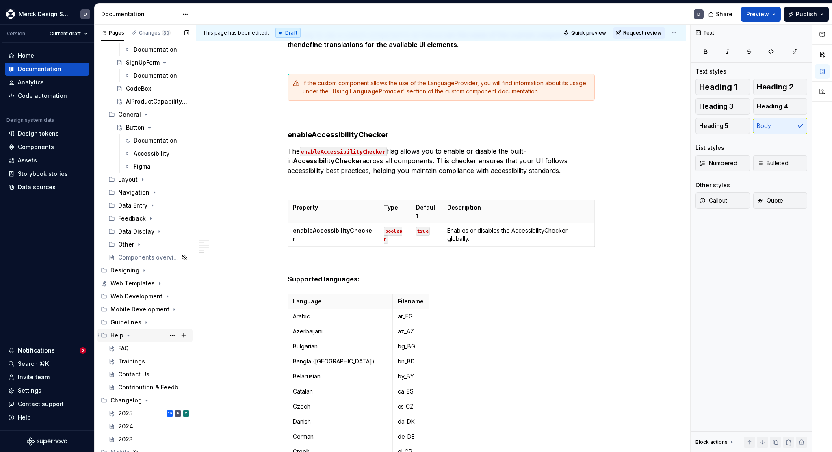
click at [128, 337] on icon "Page tree" at bounding box center [128, 335] width 7 height 7
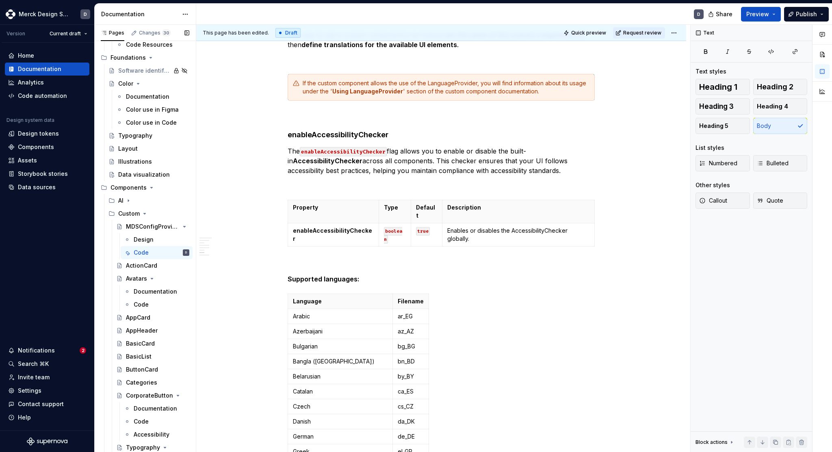
scroll to position [204, 0]
click at [143, 214] on icon "Page tree" at bounding box center [144, 213] width 7 height 7
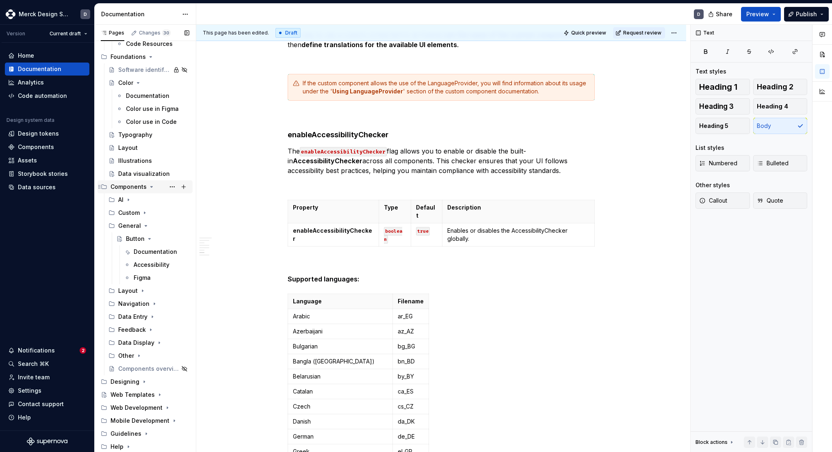
click at [148, 188] on icon "Page tree" at bounding box center [151, 187] width 7 height 7
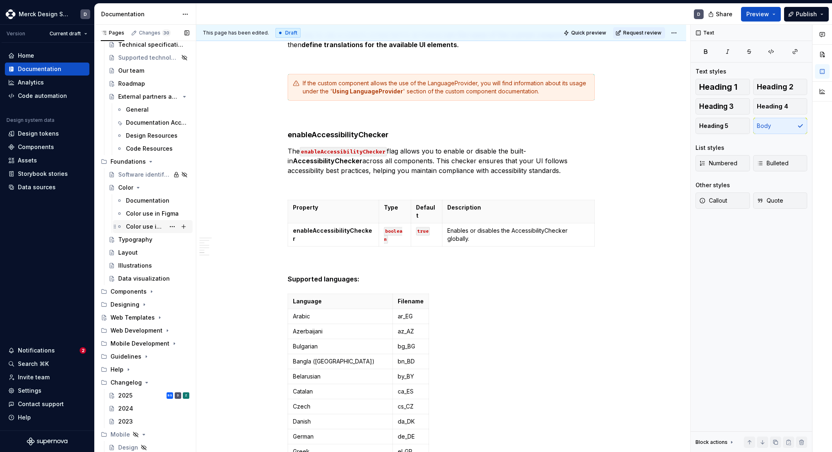
scroll to position [0, 0]
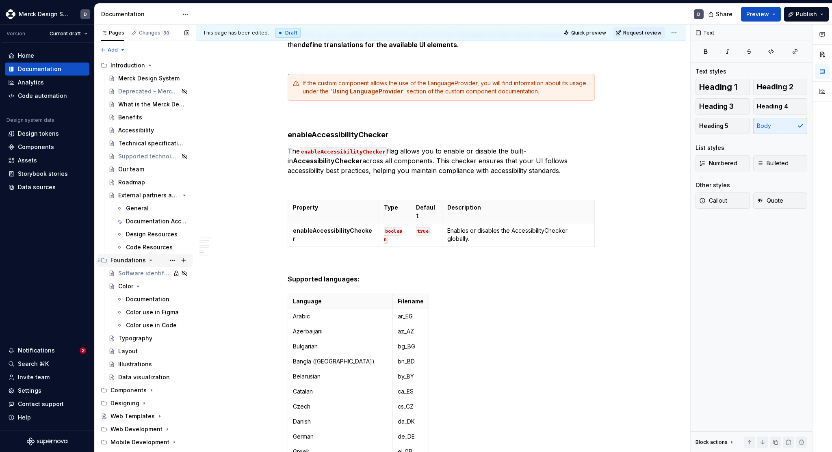
click at [150, 260] on icon "Page tree" at bounding box center [151, 260] width 2 height 1
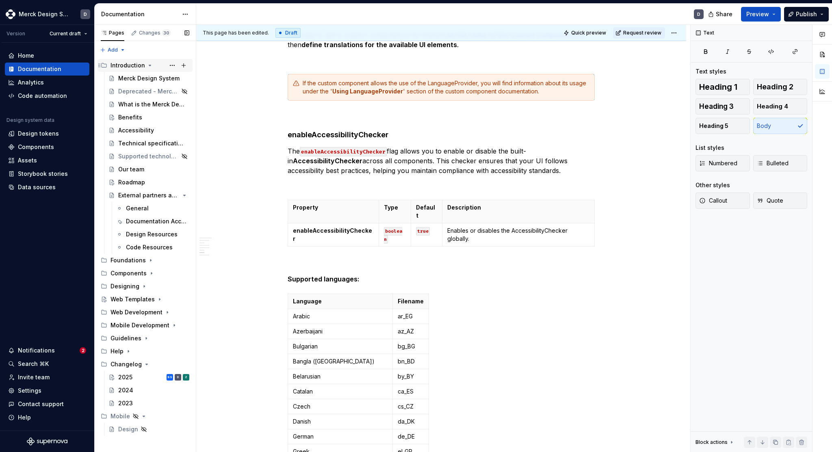
click at [147, 66] on icon "Page tree" at bounding box center [150, 65] width 7 height 7
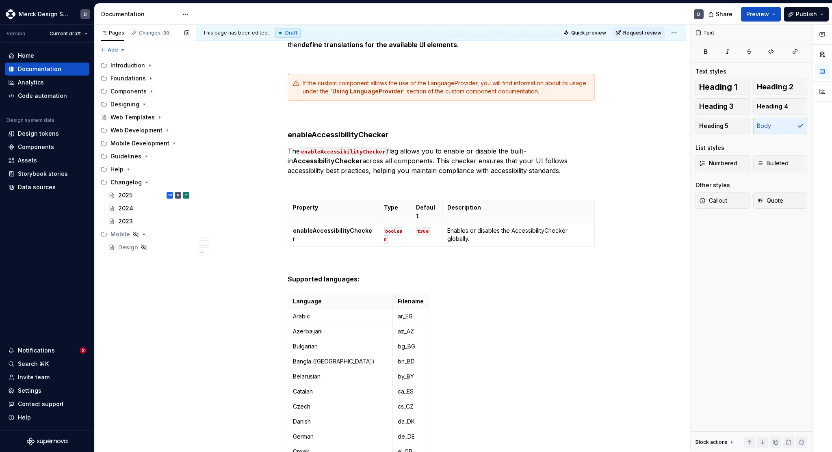
click at [159, 330] on div "Pages Changes 30 Add Accessibility guide for tree Page tree. Navigate the tree …" at bounding box center [145, 239] width 102 height 428
click at [143, 317] on div "Pages Changes 30 Add Accessibility guide for tree Page tree. Navigate the tree …" at bounding box center [145, 239] width 102 height 428
click at [135, 313] on div "Pages Changes 30 Add Accessibility guide for tree Page tree. Navigate the tree …" at bounding box center [145, 239] width 102 height 428
click at [180, 9] on html "Merck Design System D Version Current draft Home Documentation Analytics Code a…" at bounding box center [416, 226] width 832 height 452
click at [153, 315] on div "Pages Changes 30 Add Accessibility guide for tree Page tree. Navigate the tree …" at bounding box center [145, 239] width 102 height 428
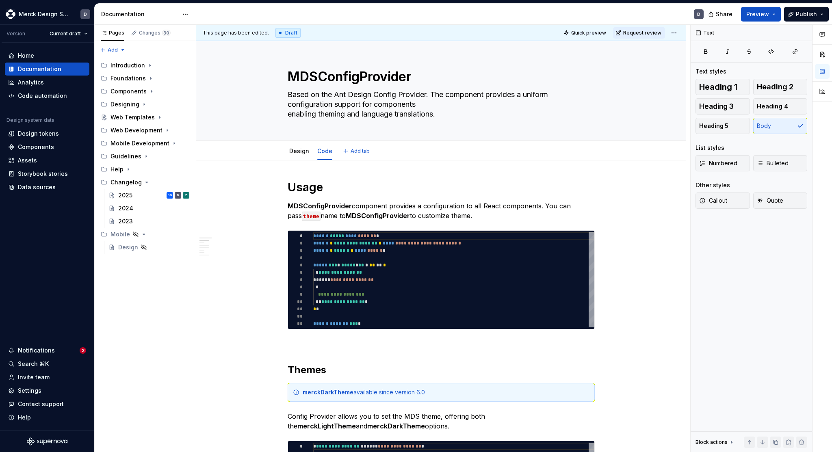
type textarea "*"
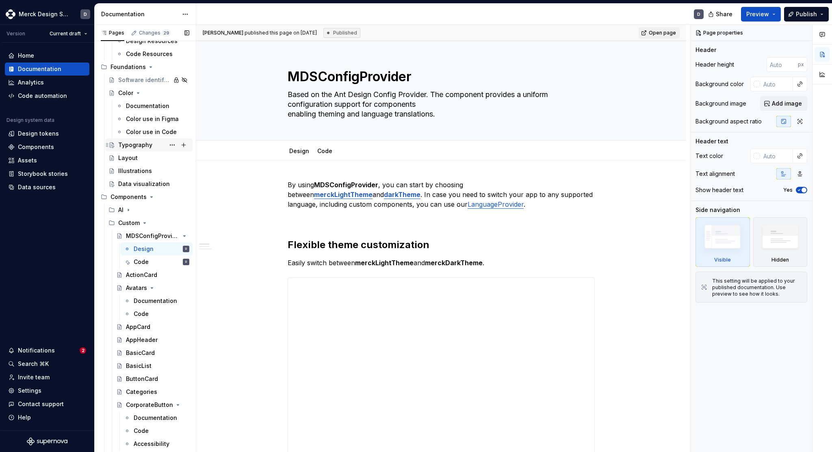
scroll to position [209, 0]
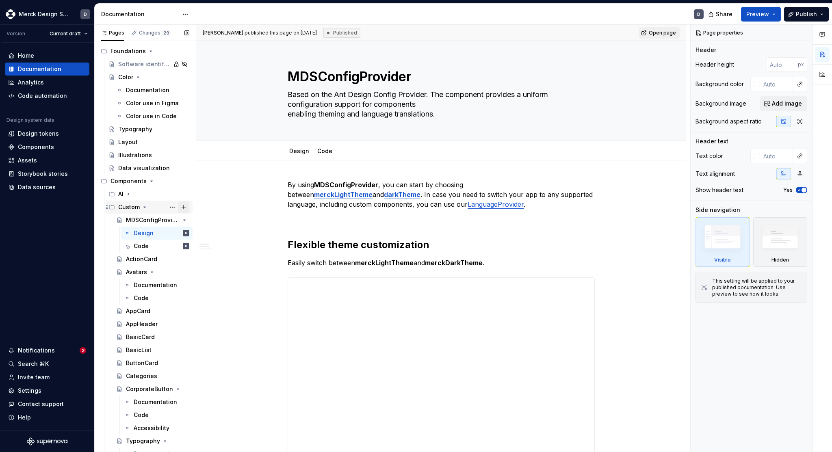
click at [182, 206] on button "Page tree" at bounding box center [183, 207] width 11 height 11
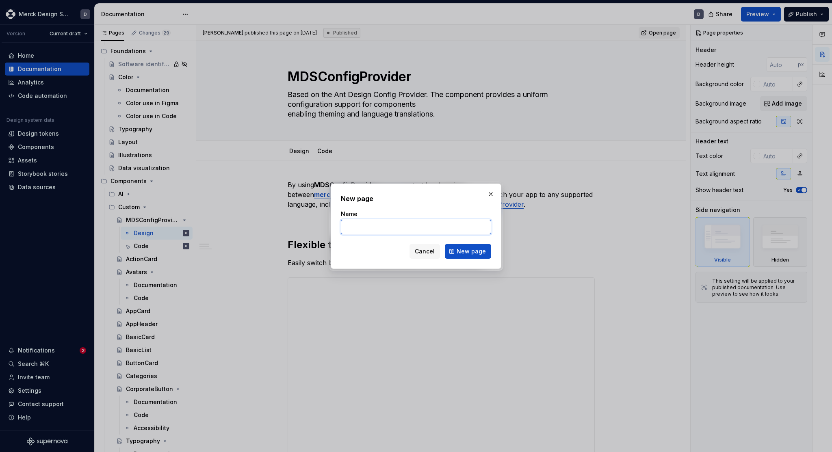
type textarea "*"
paste input "AIProductCapabilityCard"
type input "AIProductCapabilityCard"
click at [471, 254] on span "New page" at bounding box center [471, 252] width 29 height 8
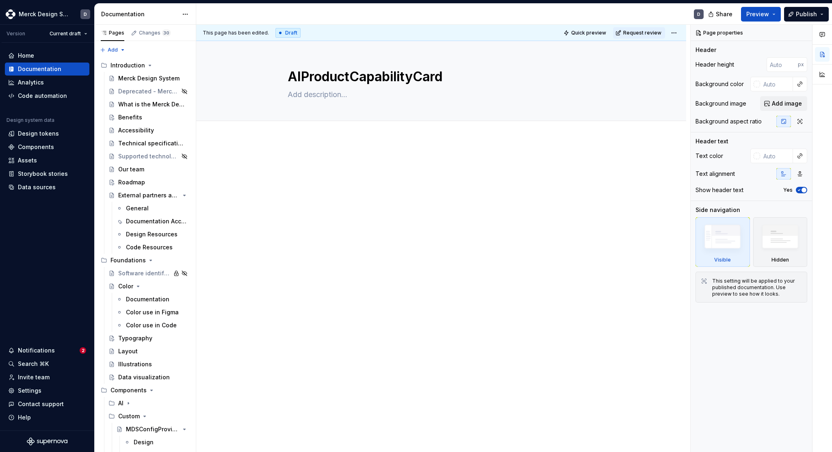
type textarea "*"
click at [312, 204] on div at bounding box center [441, 237] width 490 height 196
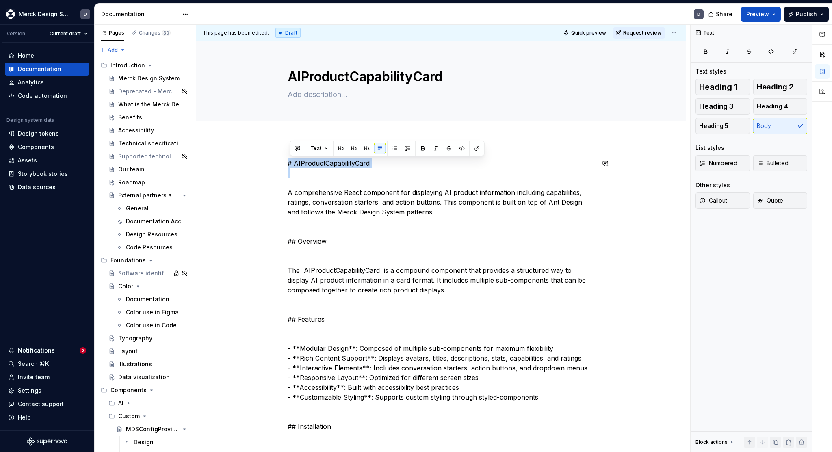
drag, startPoint x: 300, startPoint y: 185, endPoint x: 272, endPoint y: 145, distance: 48.0
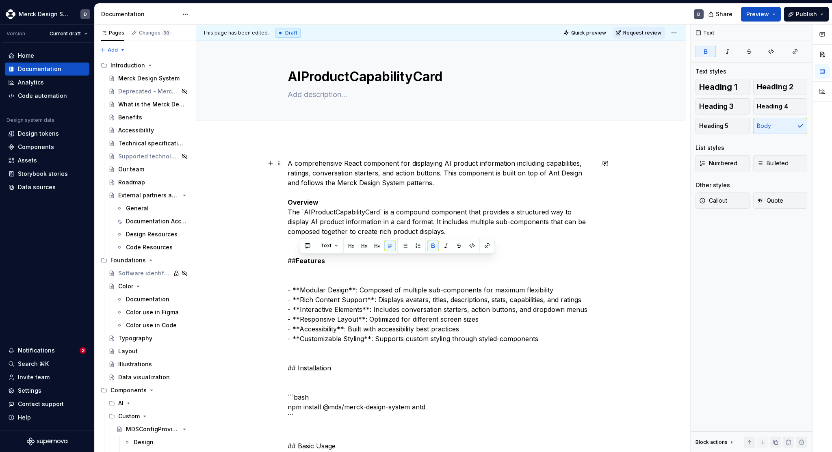
click at [302, 261] on strong "Features" at bounding box center [310, 261] width 29 height 8
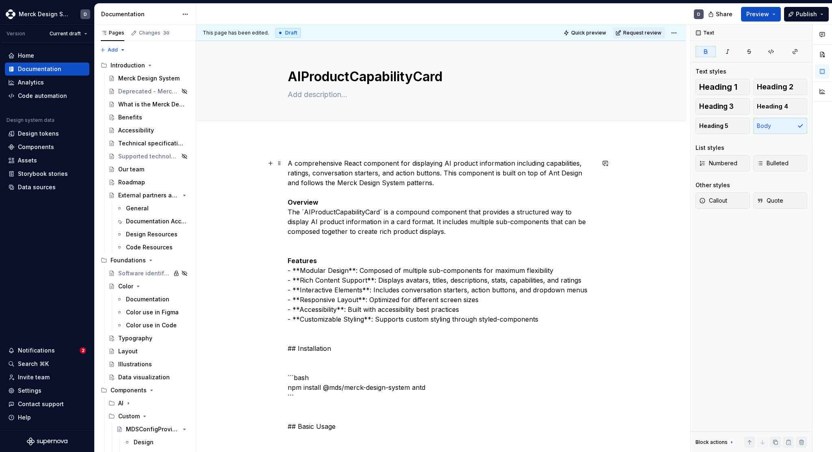
click at [312, 202] on strong "Overview" at bounding box center [303, 202] width 31 height 8
click at [770, 109] on span "Heading 4" at bounding box center [772, 106] width 31 height 8
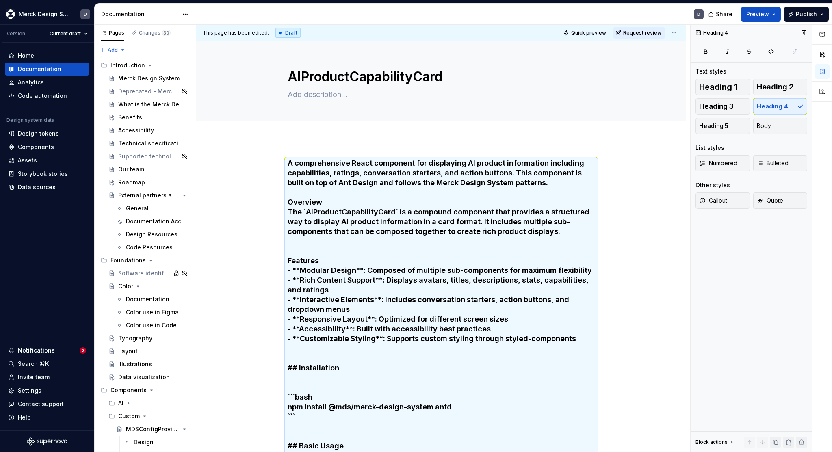
scroll to position [134, 0]
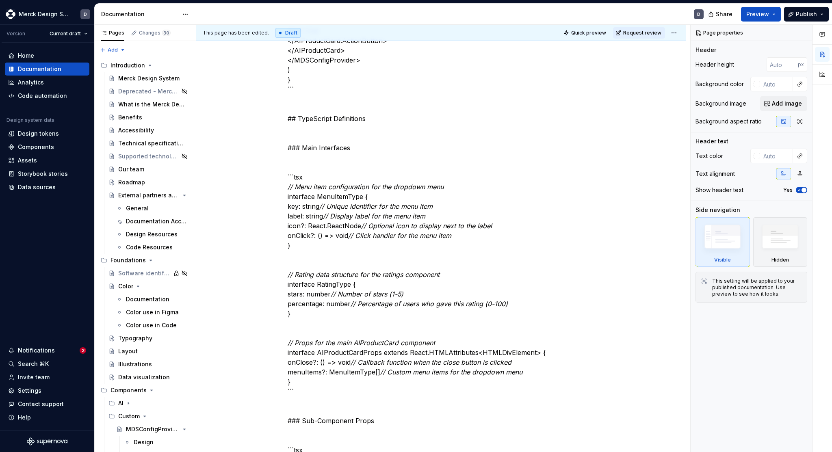
scroll to position [978, 0]
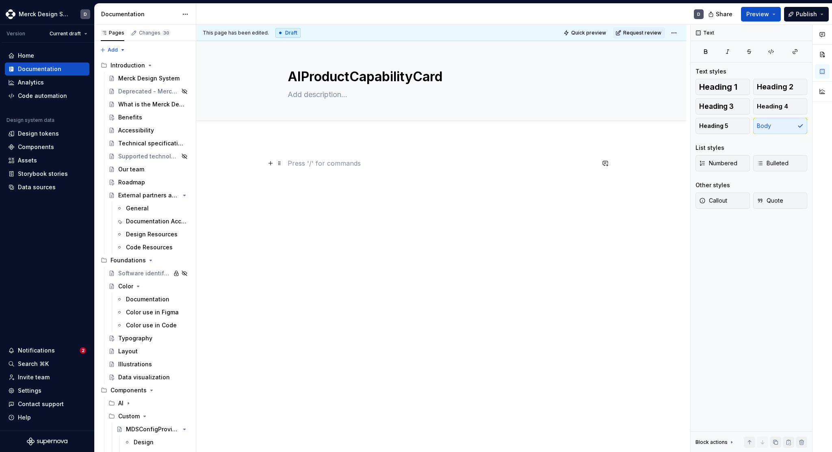
click at [316, 162] on p at bounding box center [441, 164] width 307 height 10
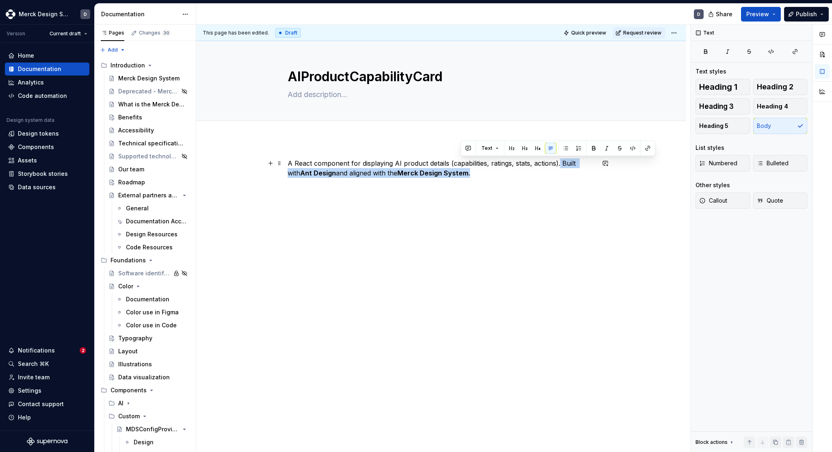
drag, startPoint x: 536, startPoint y: 178, endPoint x: 562, endPoint y: 163, distance: 29.9
click at [562, 163] on div "A React component for displaying AI product details (capabilities, ratings, sta…" at bounding box center [441, 174] width 307 height 31
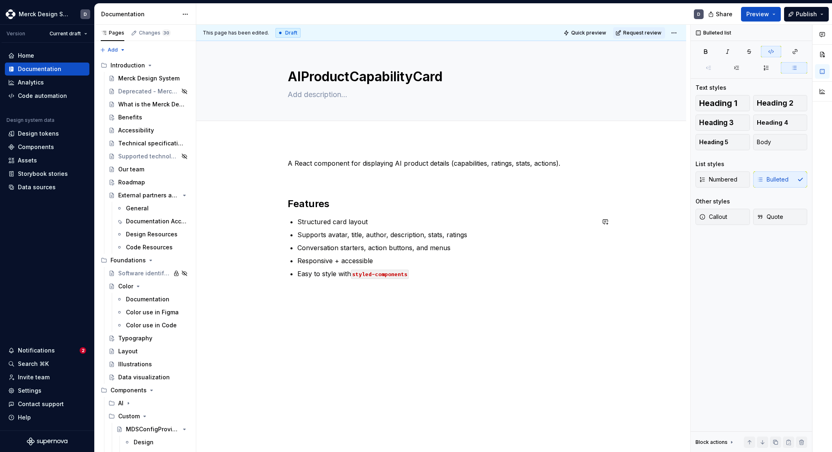
click at [308, 310] on div "A React component for displaying AI product details (capabilities, ratings, sta…" at bounding box center [441, 281] width 490 height 285
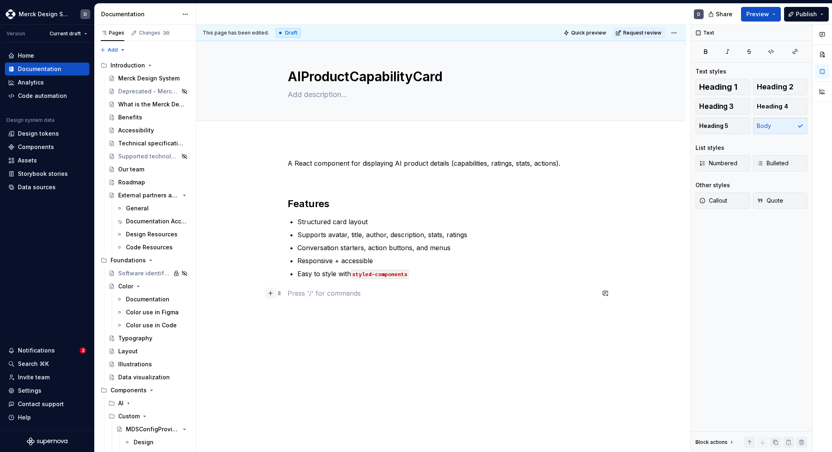
click at [270, 294] on button "button" at bounding box center [270, 293] width 11 height 11
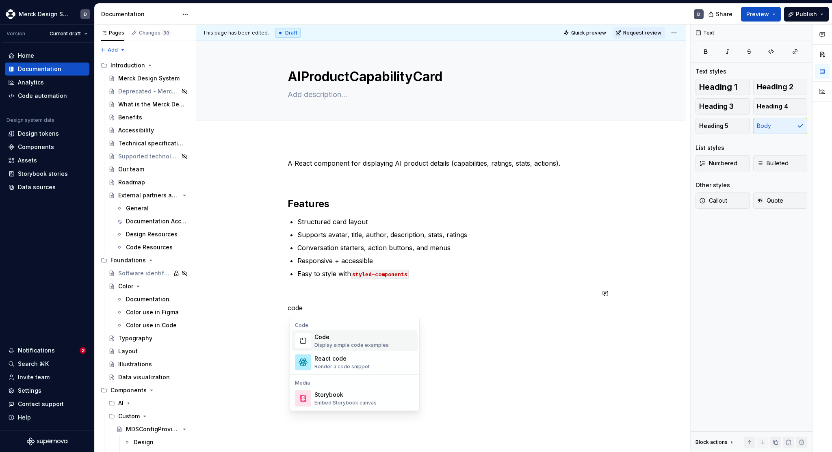
click at [325, 339] on div "Code" at bounding box center [352, 337] width 74 height 8
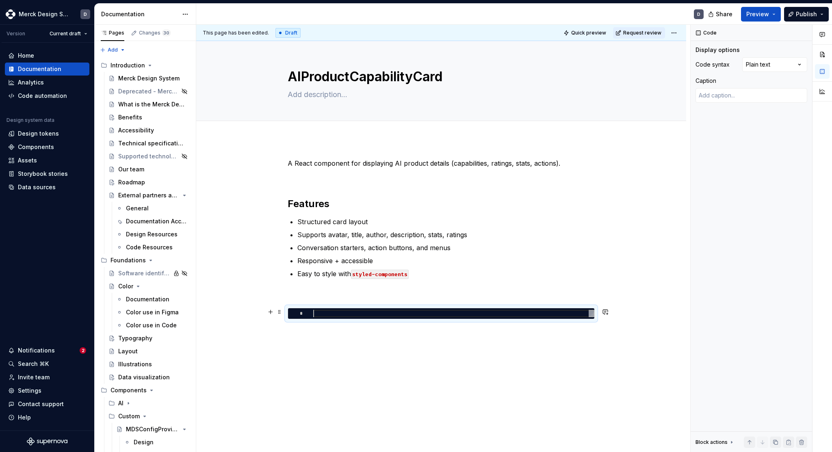
click at [363, 314] on div at bounding box center [453, 313] width 281 height 7
type textarea "*"
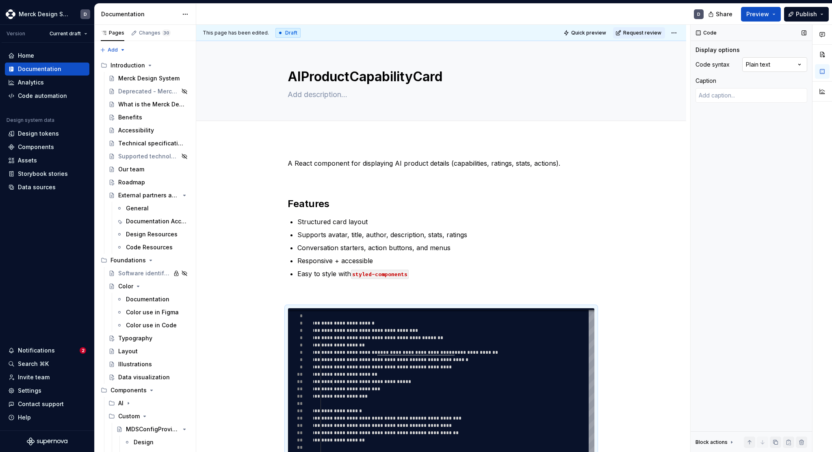
click at [766, 61] on div "Comments Open comments No comments yet Select ‘Comment’ from the block context …" at bounding box center [761, 239] width 141 height 428
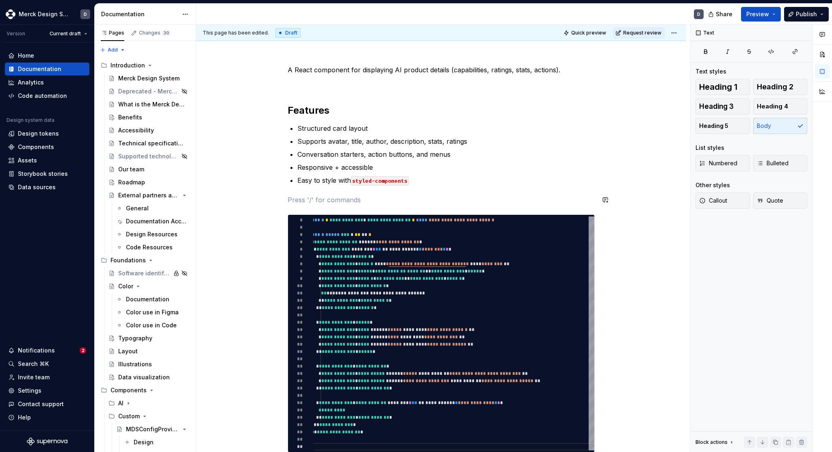
click at [482, 191] on div "**********" at bounding box center [441, 259] width 307 height 388
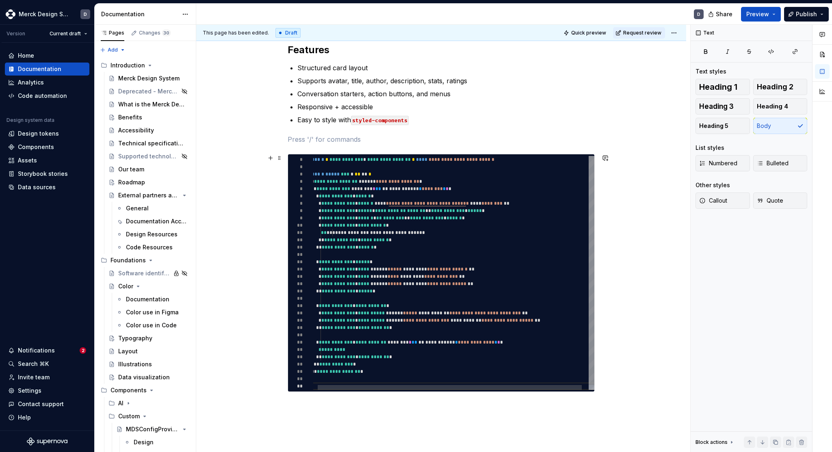
scroll to position [159, 0]
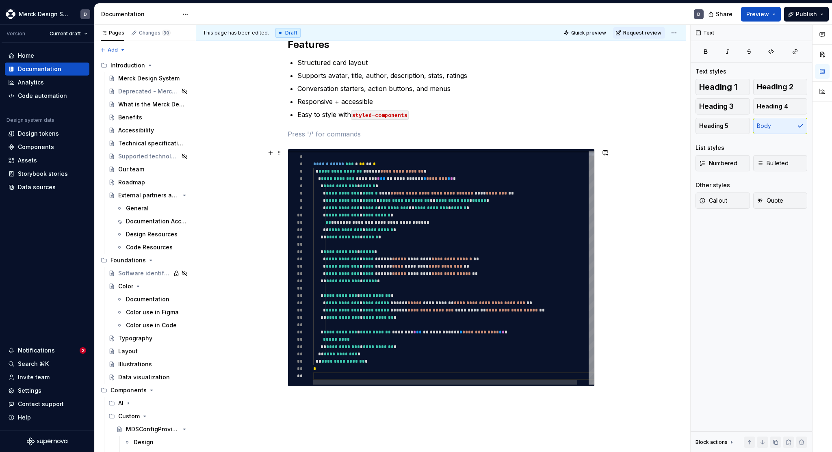
type textarea "*"
type textarea "**********"
click at [352, 174] on div "**********" at bounding box center [459, 265] width 293 height 239
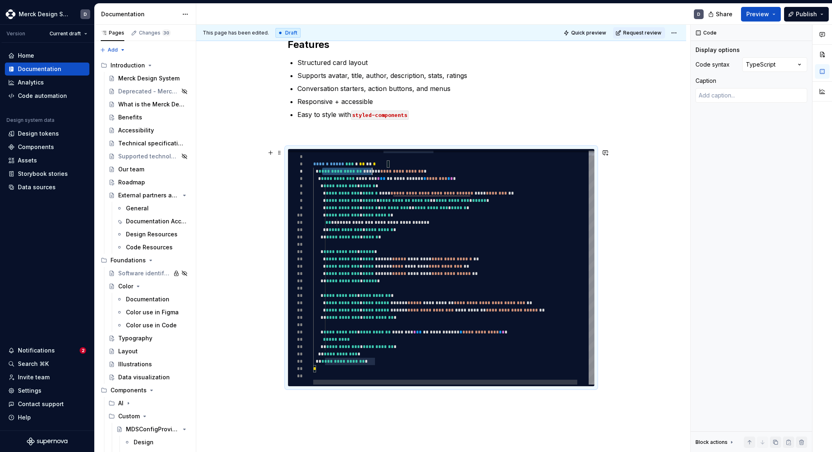
click at [352, 174] on div "**********" at bounding box center [459, 265] width 293 height 239
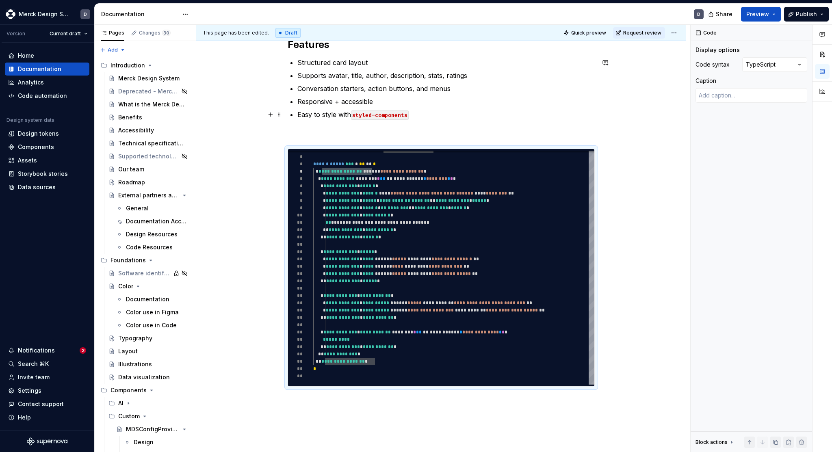
click at [385, 116] on code "styled-components" at bounding box center [380, 115] width 58 height 9
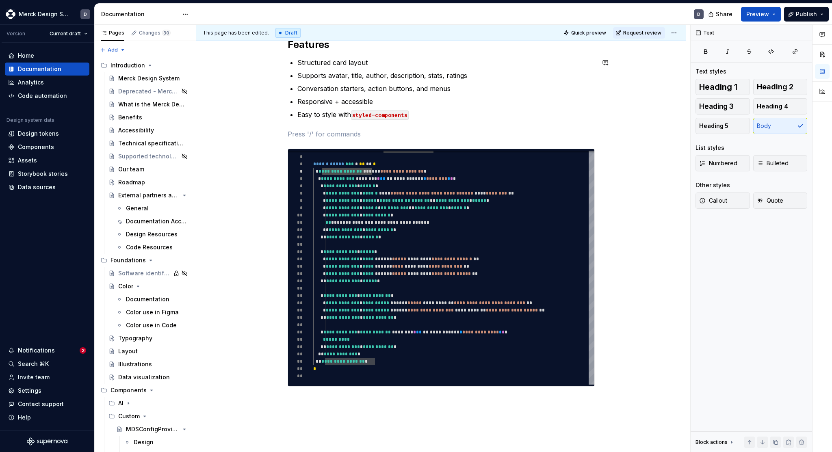
click at [385, 125] on div "**********" at bounding box center [441, 193] width 307 height 388
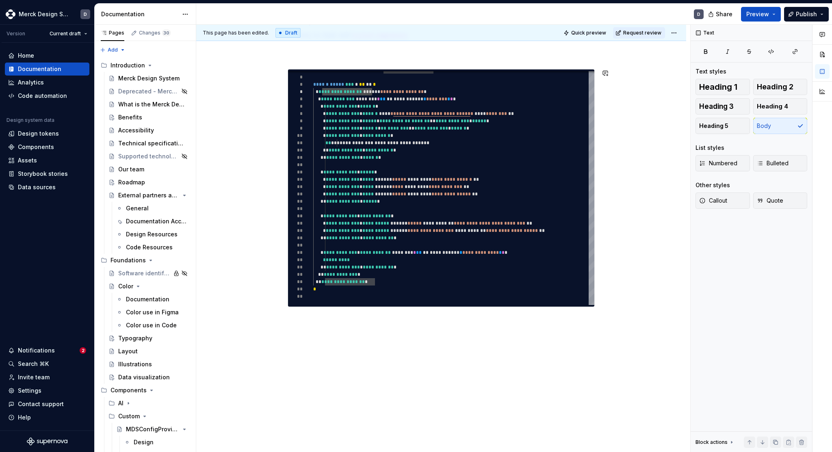
click at [302, 317] on div "**********" at bounding box center [441, 176] width 490 height 553
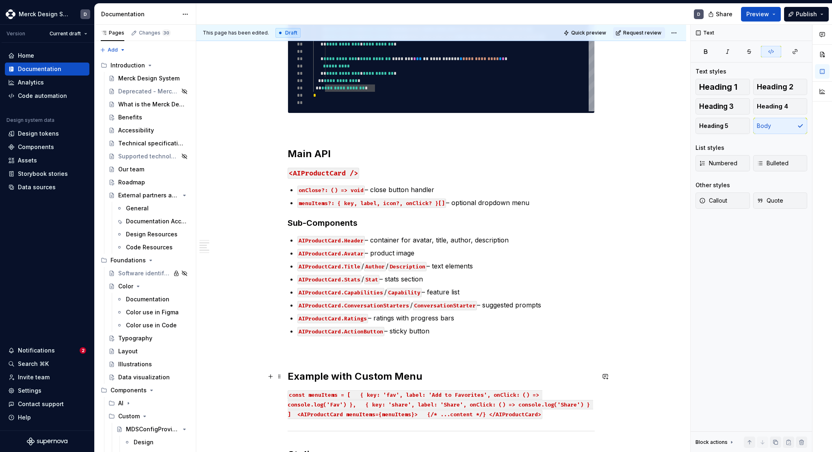
scroll to position [434, 0]
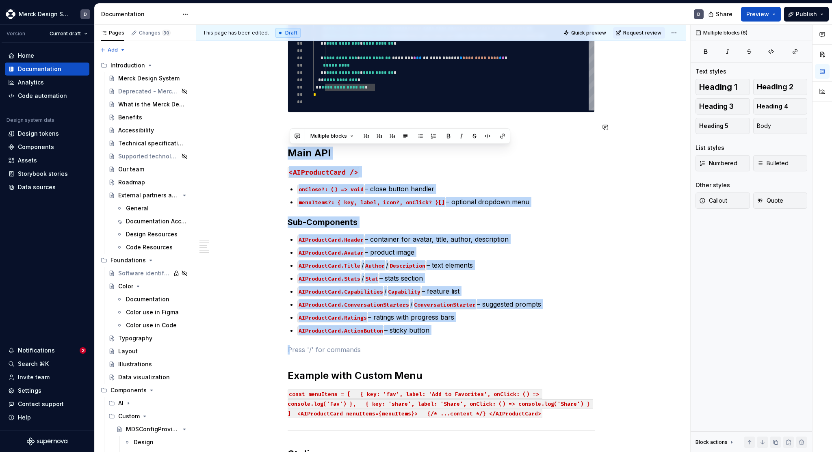
drag, startPoint x: 462, startPoint y: 338, endPoint x: 270, endPoint y: 144, distance: 272.4
click at [270, 144] on div "**********" at bounding box center [441, 180] width 490 height 950
copy div "Main API <AIProductCard /> onClose?: () => void – close button handler menuItem…"
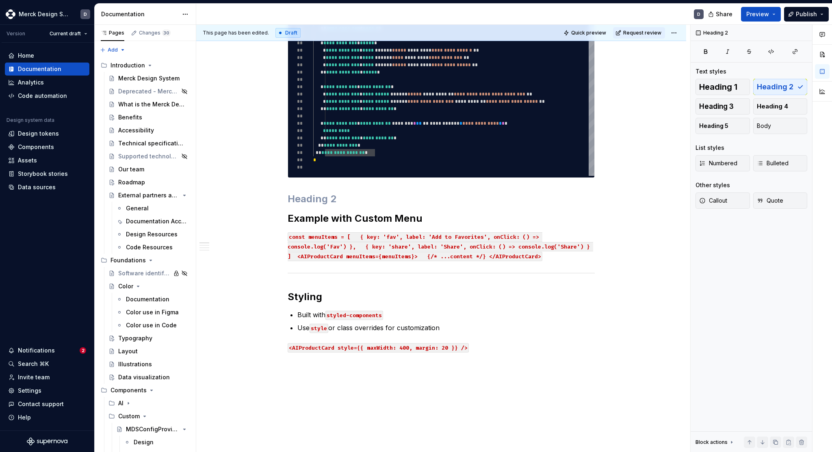
scroll to position [382, 0]
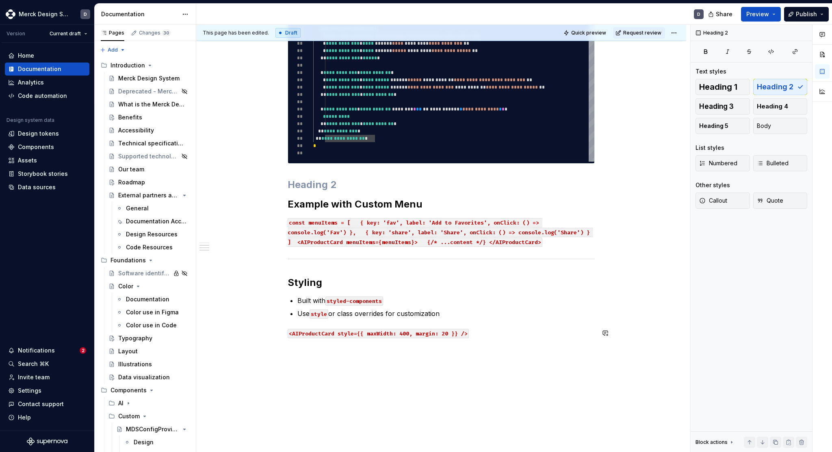
click at [365, 352] on div "**********" at bounding box center [441, 120] width 490 height 727
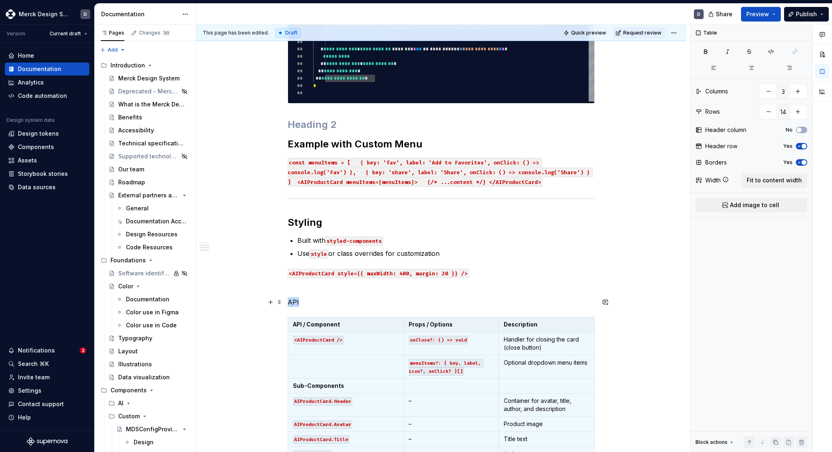
click at [295, 302] on p "API" at bounding box center [441, 302] width 307 height 10
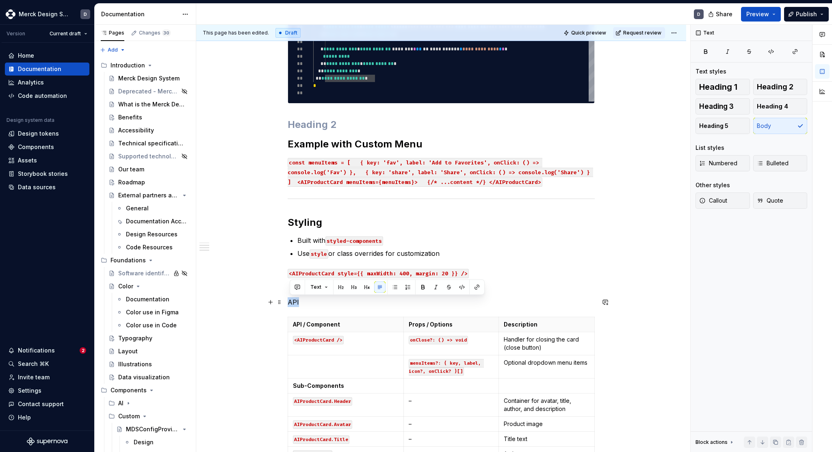
click at [295, 302] on p "API" at bounding box center [441, 302] width 307 height 10
click at [771, 104] on span "Heading 4" at bounding box center [772, 106] width 31 height 8
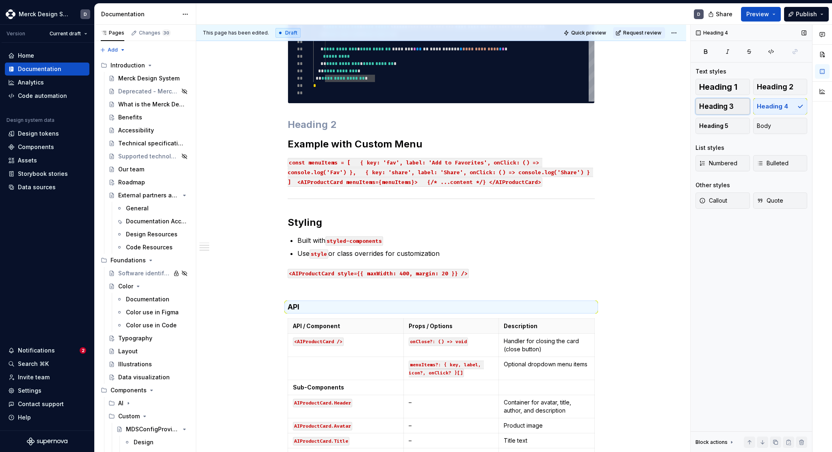
click at [724, 110] on span "Heading 3" at bounding box center [716, 106] width 35 height 8
click at [771, 90] on span "Heading 2" at bounding box center [775, 87] width 37 height 8
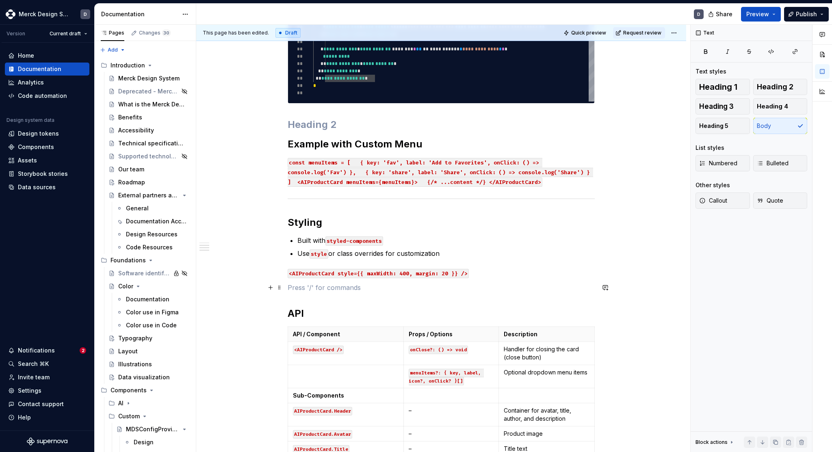
click at [392, 290] on p at bounding box center [441, 288] width 307 height 10
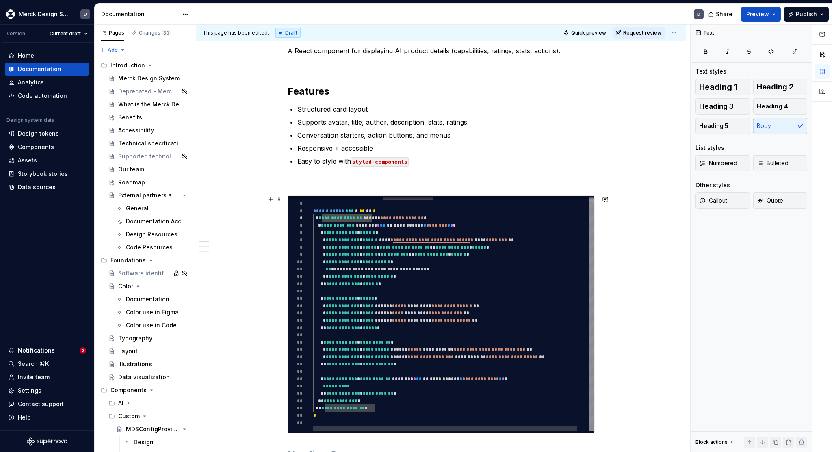
scroll to position [111, 0]
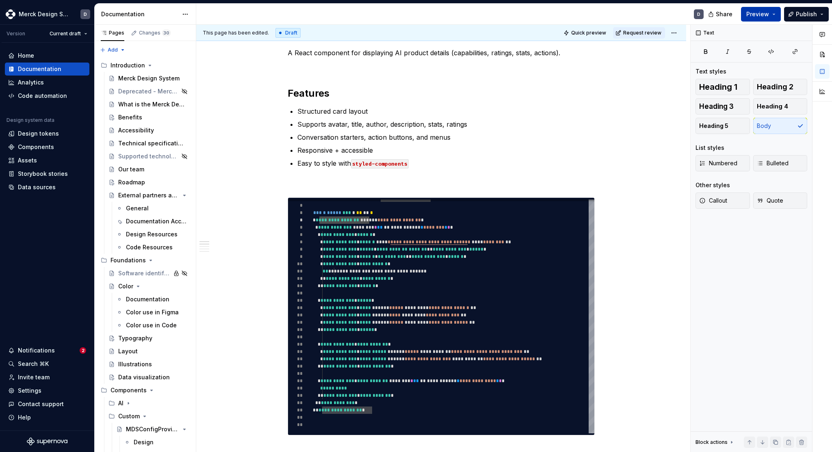
click at [758, 11] on span "Preview" at bounding box center [758, 14] width 23 height 8
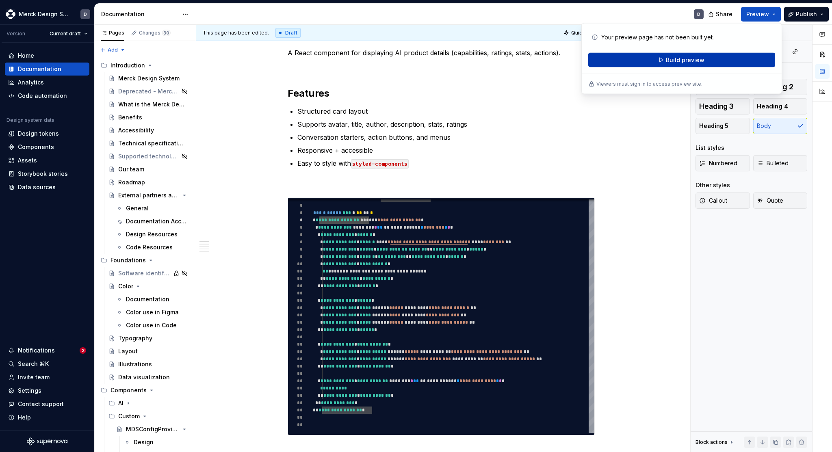
click at [703, 53] on button "Build preview" at bounding box center [681, 60] width 187 height 15
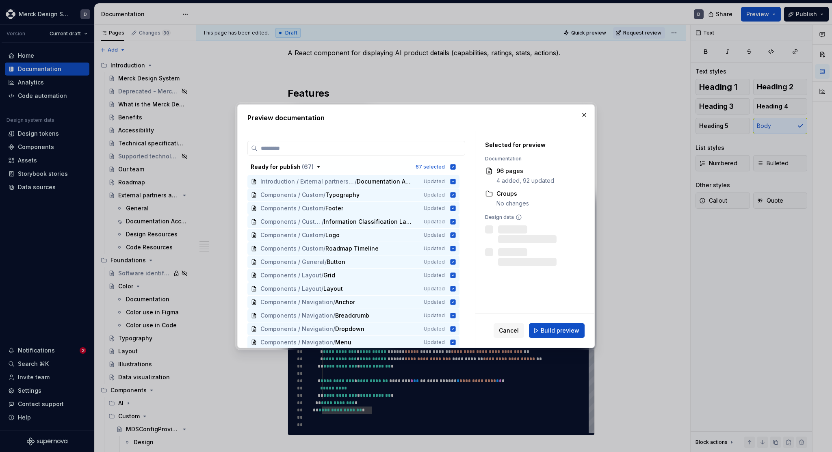
click at [554, 321] on div "Cancel Build preview" at bounding box center [535, 331] width 119 height 34
click at [551, 326] on button "Build preview" at bounding box center [557, 331] width 56 height 15
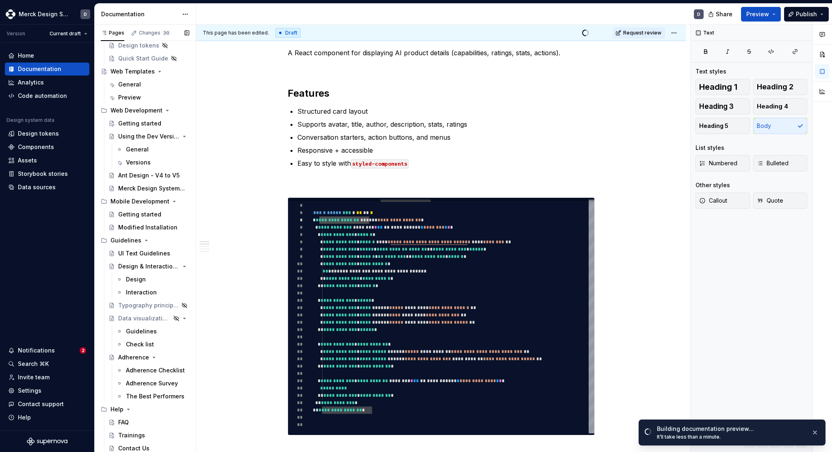
scroll to position [3454, 0]
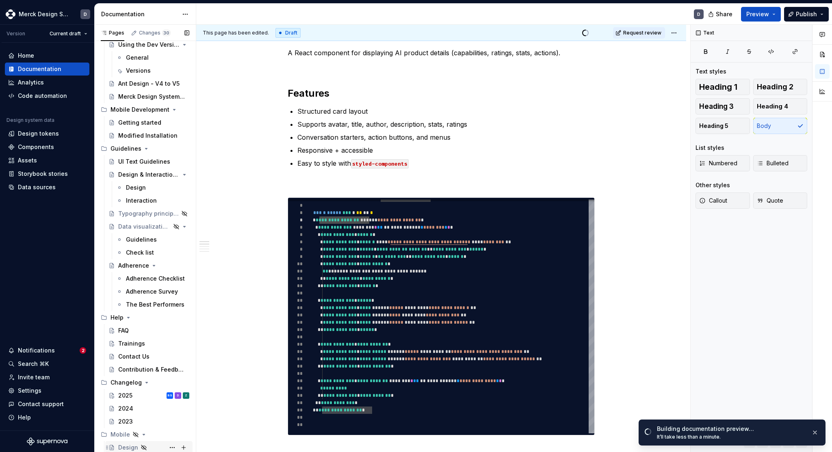
click at [136, 396] on div "2025 BS D Z" at bounding box center [153, 396] width 71 height 8
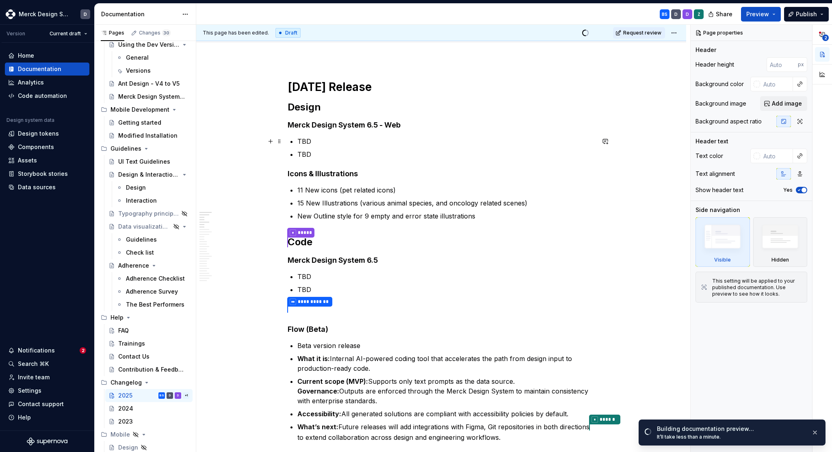
scroll to position [80, 0]
click at [381, 258] on h4 "Merck Design System 6.5" at bounding box center [441, 260] width 307 height 10
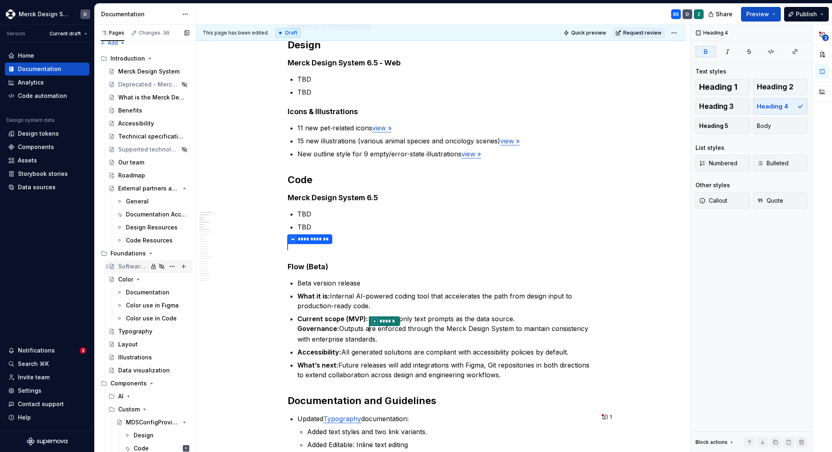
scroll to position [0, 0]
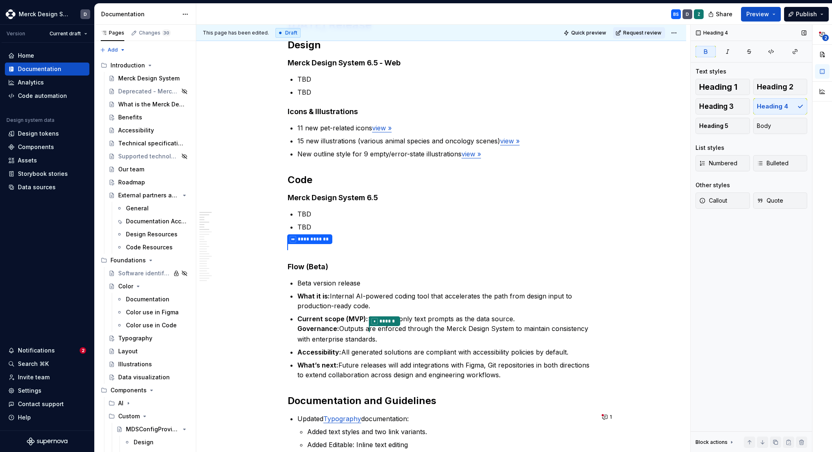
click at [741, 256] on div "Heading 4 Text styles Heading 1 Heading 2 Heading 3 Heading 4 Heading 5 Body Li…" at bounding box center [752, 239] width 122 height 428
click at [772, 33] on div "Heading 4" at bounding box center [752, 33] width 122 height 16
type textarea "*"
click at [159, 11] on div "Documentation" at bounding box center [139, 14] width 77 height 8
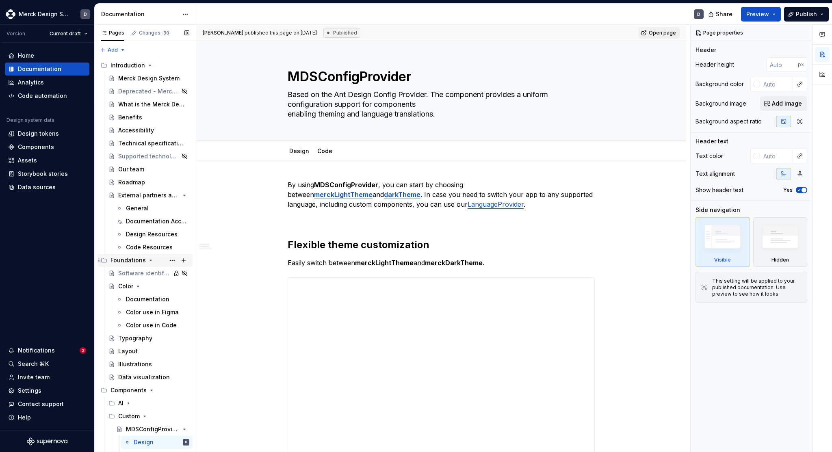
click at [124, 65] on div "Introduction" at bounding box center [128, 65] width 35 height 8
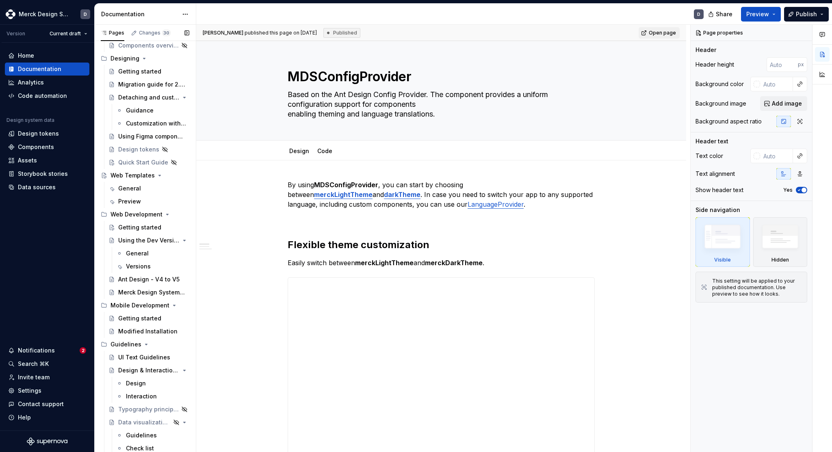
scroll to position [3272, 0]
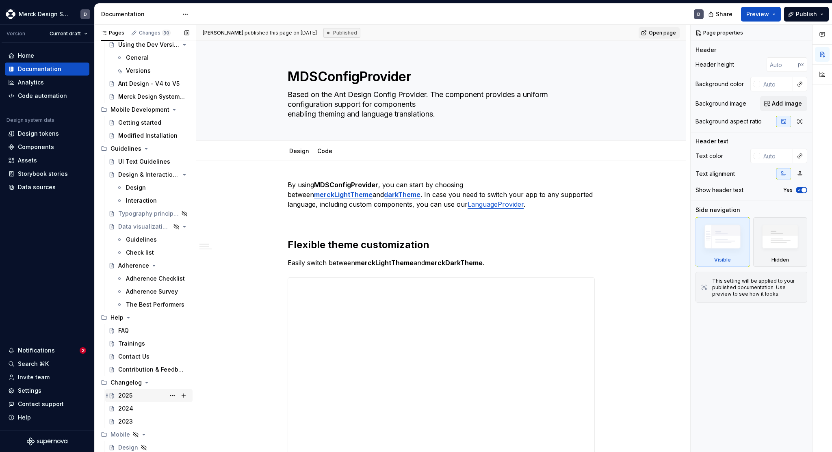
click at [134, 399] on div "2025 BS Z" at bounding box center [153, 395] width 71 height 11
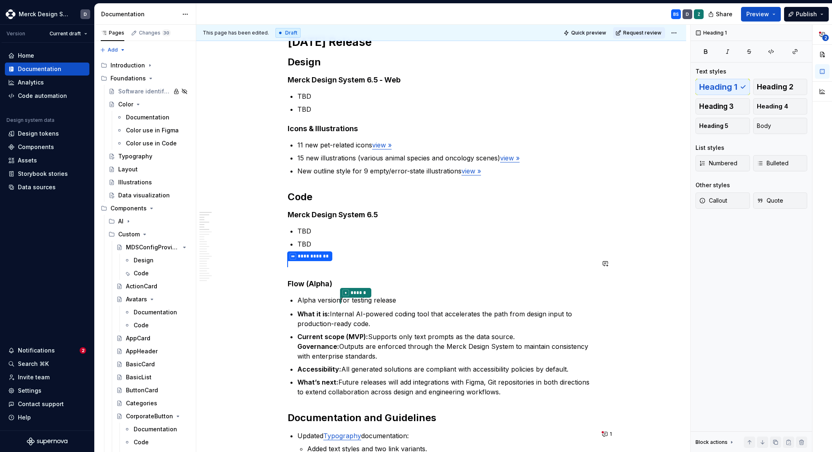
scroll to position [123, 0]
click at [384, 214] on h4 "Merck Design System 6.5" at bounding box center [441, 216] width 307 height 10
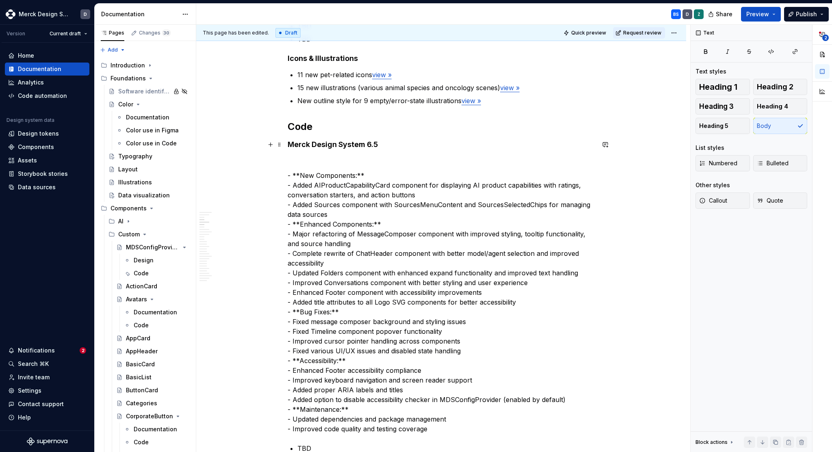
scroll to position [192, 0]
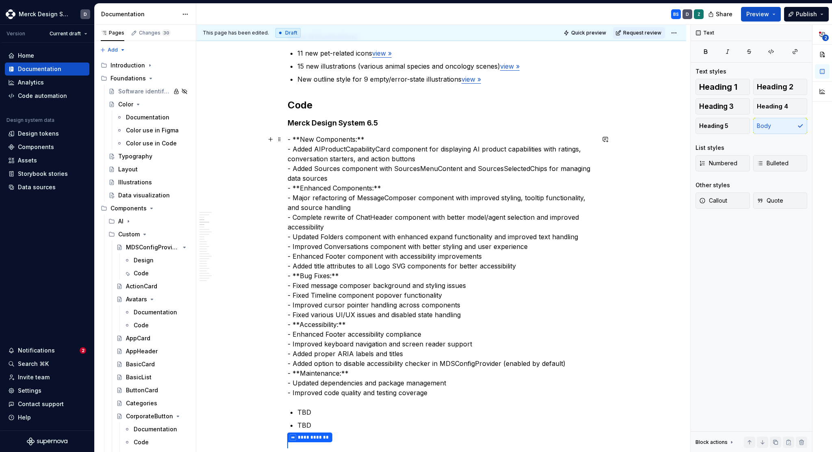
scroll to position [223, 0]
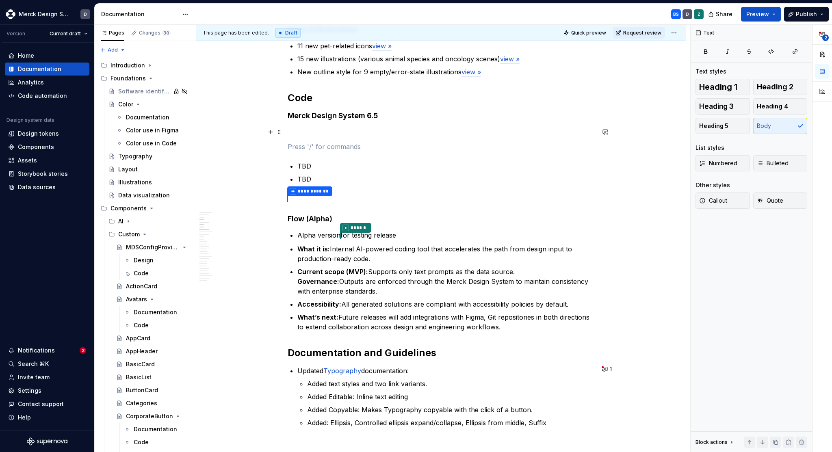
click at [339, 131] on p at bounding box center [441, 132] width 307 height 10
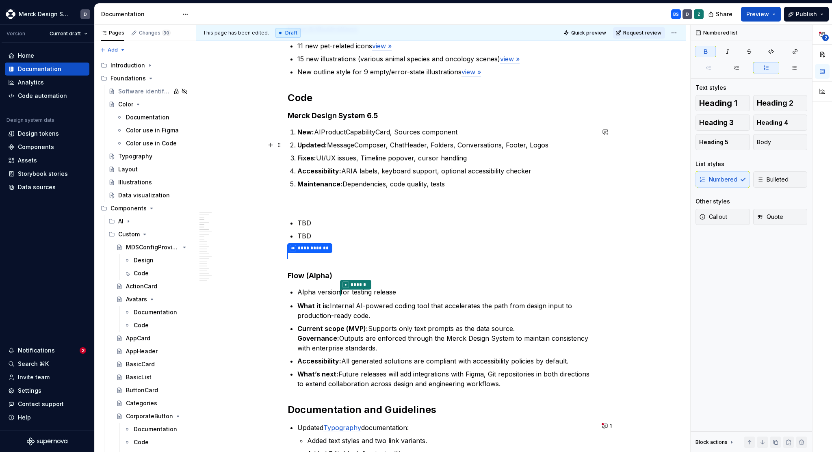
click at [314, 139] on ol "New: AIProductCapabilityCard, Sources component Updated: MessageComposer, ChatH…" at bounding box center [445, 158] width 297 height 62
click at [776, 181] on span "Bulleted" at bounding box center [773, 180] width 32 height 8
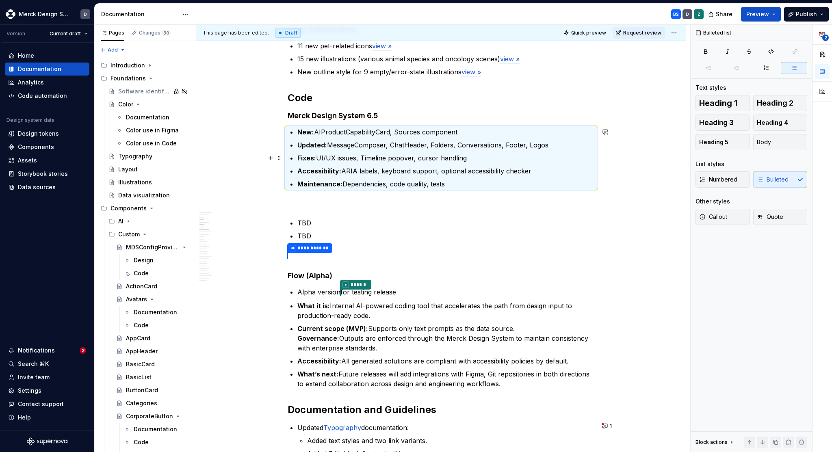
click at [412, 161] on p "Fixes: UI/UX issues, Timeline popover, cursor handling" at bounding box center [445, 158] width 297 height 10
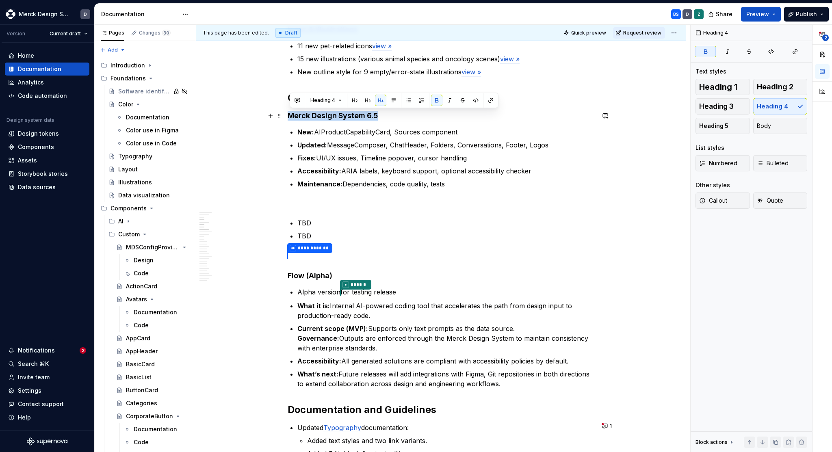
drag, startPoint x: 382, startPoint y: 117, endPoint x: 291, endPoint y: 116, distance: 90.2
click at [291, 116] on h4 "Merck Design System 6.5" at bounding box center [441, 116] width 307 height 10
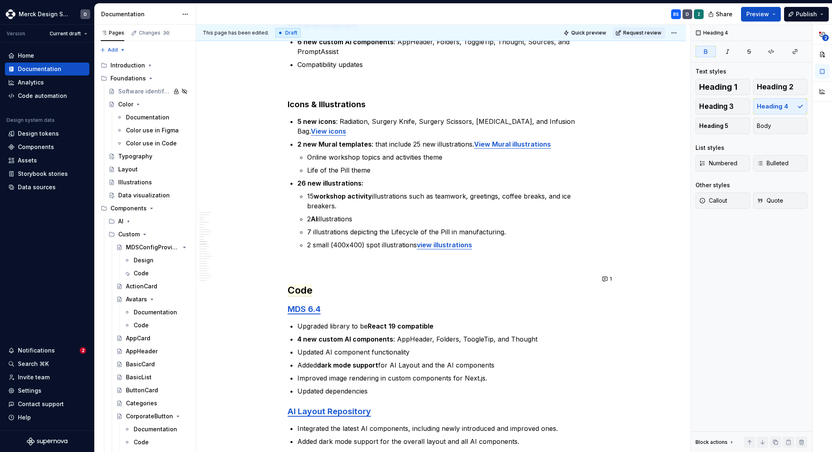
scroll to position [1953, 0]
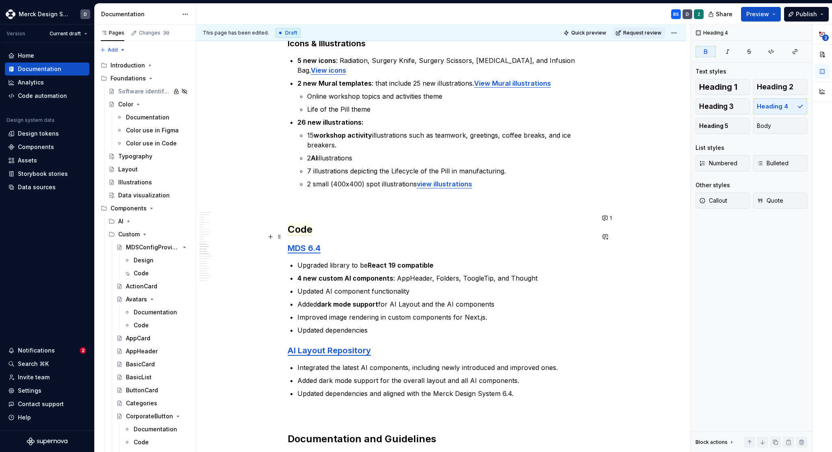
click at [310, 243] on strong "MDS 6.4" at bounding box center [304, 248] width 33 height 10
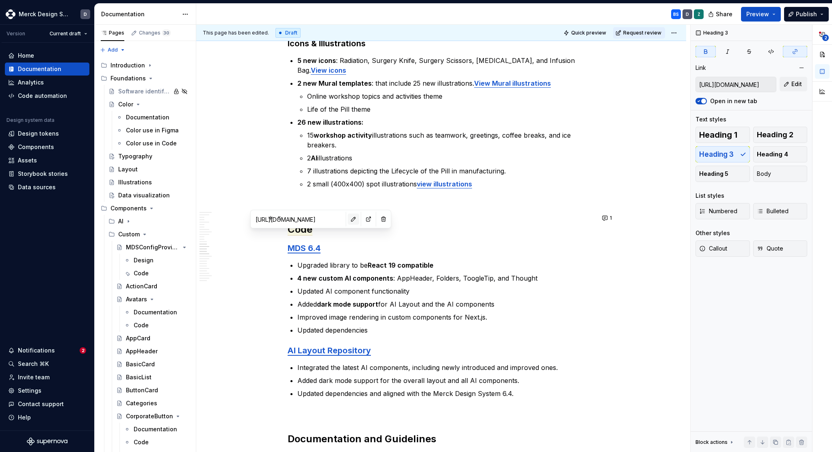
click at [348, 219] on button "button" at bounding box center [353, 219] width 11 height 11
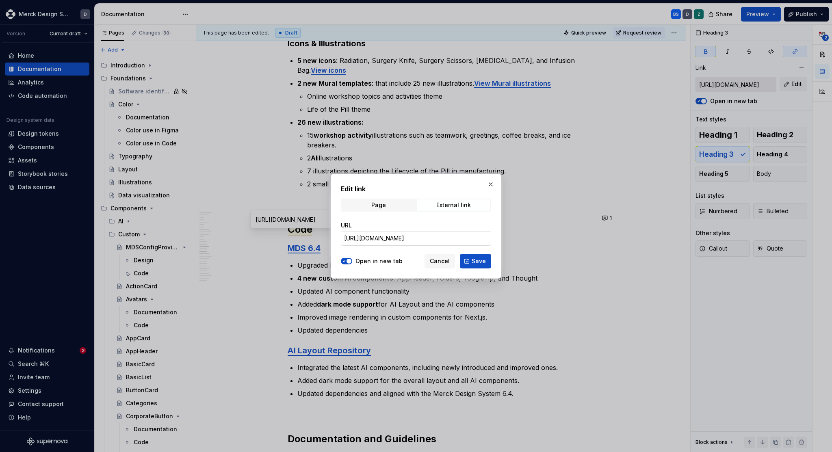
click at [384, 238] on input "[URL][DOMAIN_NAME]" at bounding box center [416, 238] width 150 height 15
click at [448, 261] on span "Cancel" at bounding box center [440, 261] width 20 height 8
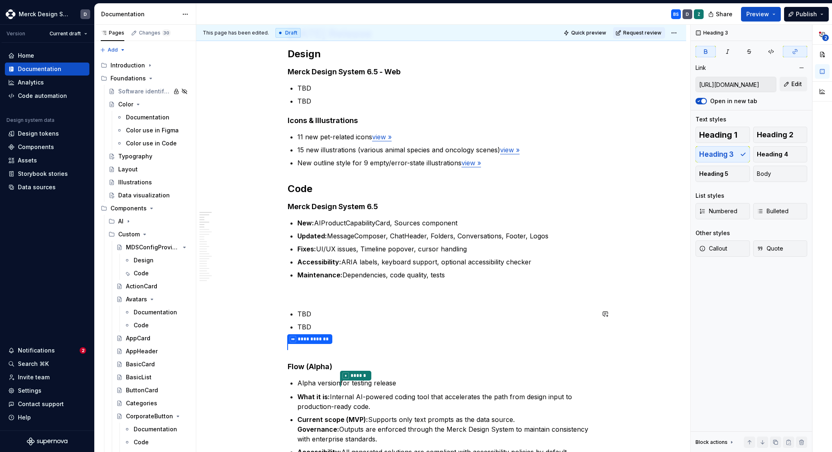
scroll to position [130, 0]
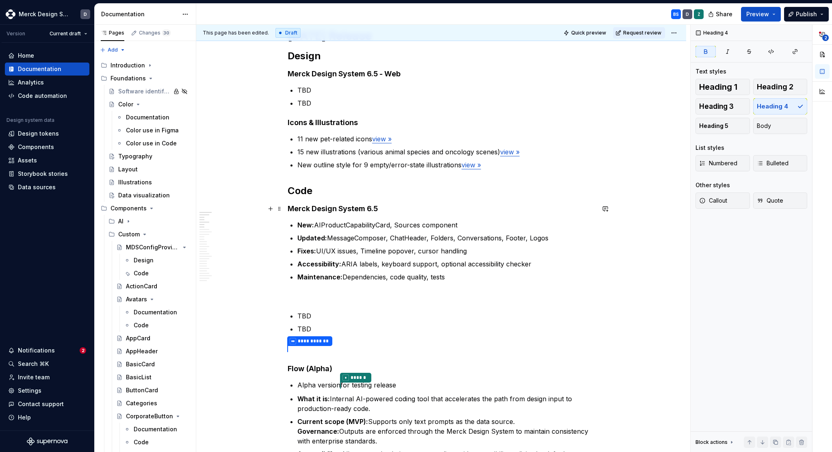
click at [357, 207] on strong "Merck Design System 6.5" at bounding box center [333, 208] width 90 height 9
click at [479, 193] on button "button" at bounding box center [475, 193] width 11 height 11
type textarea "*"
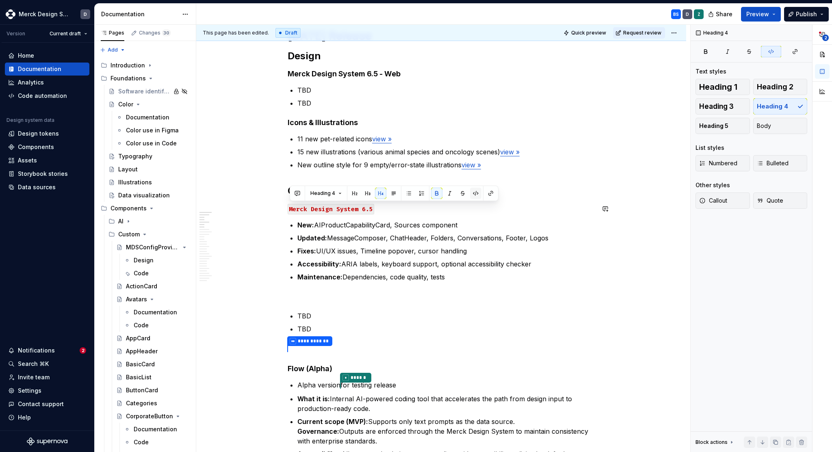
click at [476, 194] on button "button" at bounding box center [475, 193] width 11 height 11
click at [489, 194] on button "button" at bounding box center [490, 193] width 11 height 11
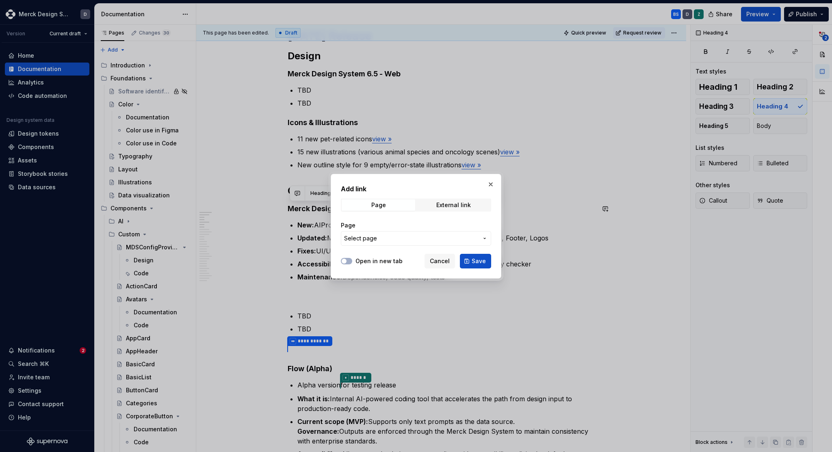
click at [384, 231] on button "Select page" at bounding box center [416, 238] width 150 height 15
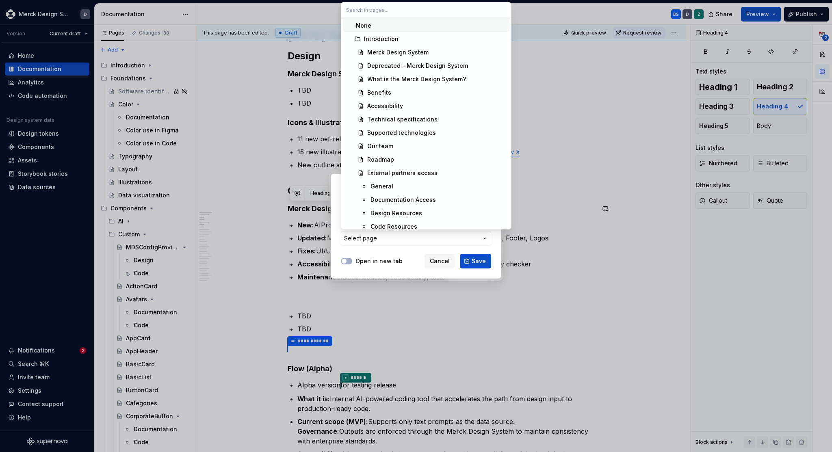
click at [393, 237] on div "Add link Page External link Page Select page Open in new tab Cancel Save" at bounding box center [416, 226] width 832 height 452
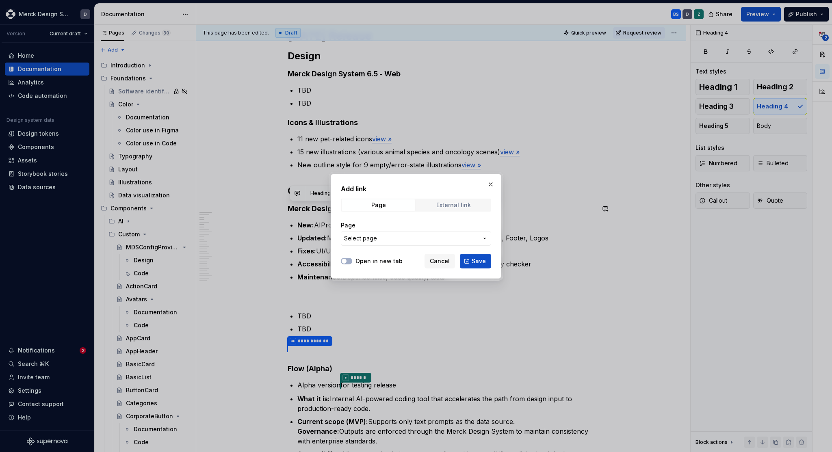
click at [445, 206] on div "External link" at bounding box center [453, 205] width 35 height 7
click at [398, 239] on input "URL" at bounding box center [416, 238] width 150 height 15
paste input "[URL][DOMAIN_NAME]"
click at [347, 259] on icon "button" at bounding box center [344, 261] width 7 height 5
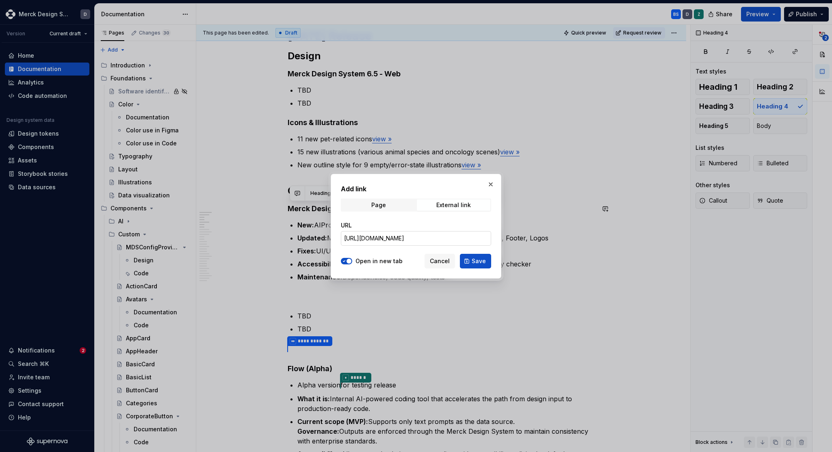
click at [475, 239] on input "[URL][DOMAIN_NAME]" at bounding box center [416, 238] width 150 height 15
type input "[URL][DOMAIN_NAME]"
click at [491, 255] on div "Add link Page External link URL [URL][DOMAIN_NAME] Open in new tab Cancel Save" at bounding box center [416, 226] width 171 height 105
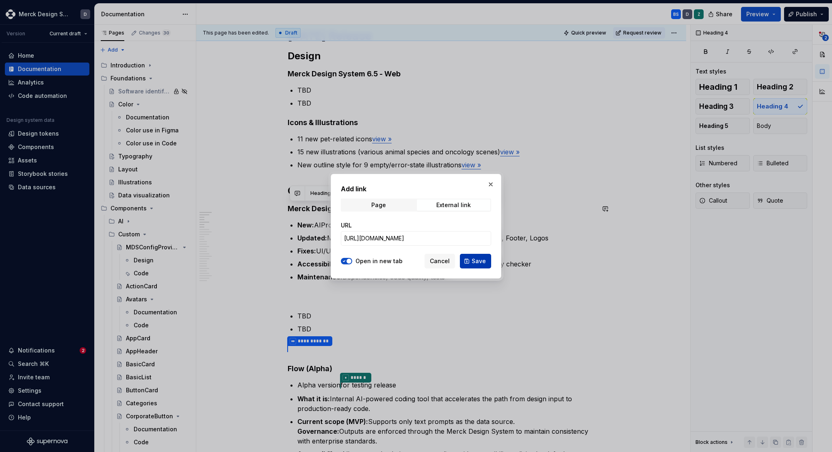
click at [483, 265] on button "Save" at bounding box center [475, 261] width 31 height 15
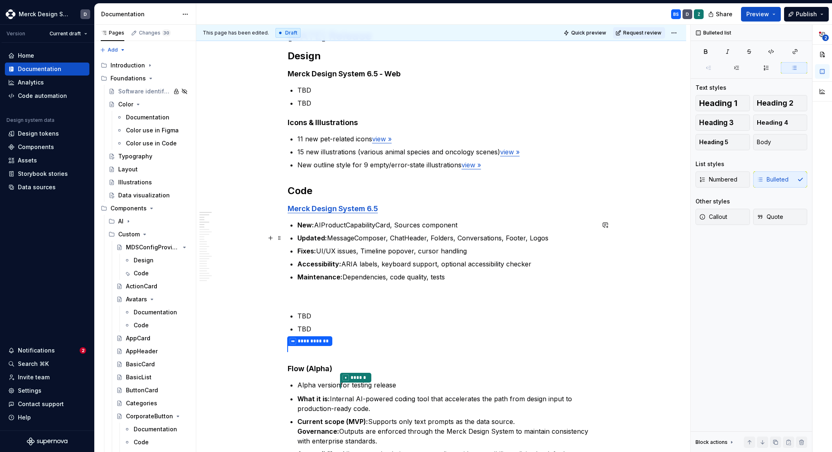
click at [431, 239] on p "Updated: MessageComposer, ChatHeader, Folders, Conversations, Footer, Logos" at bounding box center [445, 238] width 297 height 10
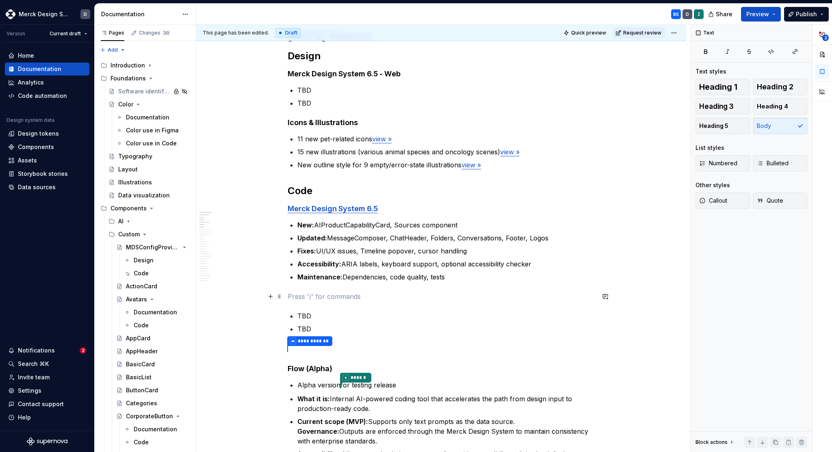
click at [408, 298] on p at bounding box center [441, 297] width 307 height 10
type textarea "*"
click at [472, 277] on p "Maintenance: Dependencies, code quality, tests" at bounding box center [445, 277] width 297 height 10
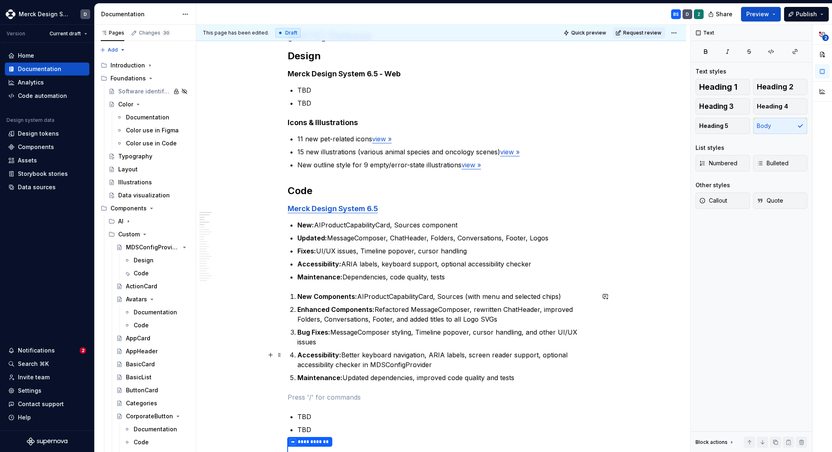
click at [324, 353] on strong "Accessibility:" at bounding box center [319, 355] width 44 height 8
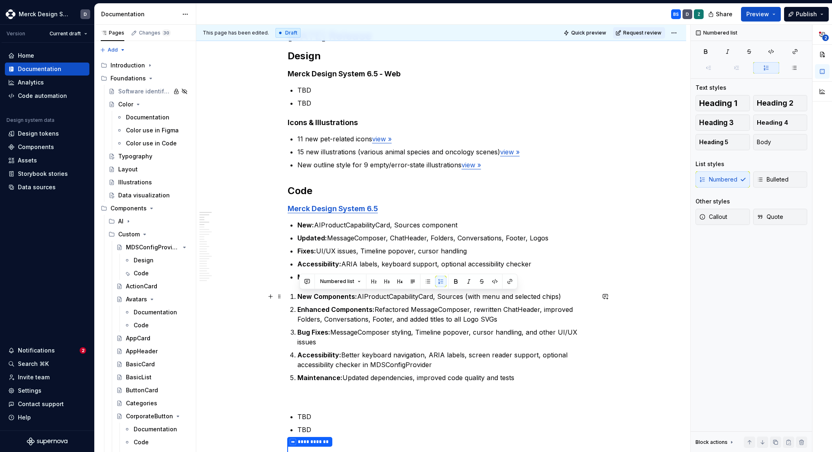
drag, startPoint x: 519, startPoint y: 374, endPoint x: 289, endPoint y: 296, distance: 242.0
click at [776, 176] on span "Bulleted" at bounding box center [773, 180] width 32 height 8
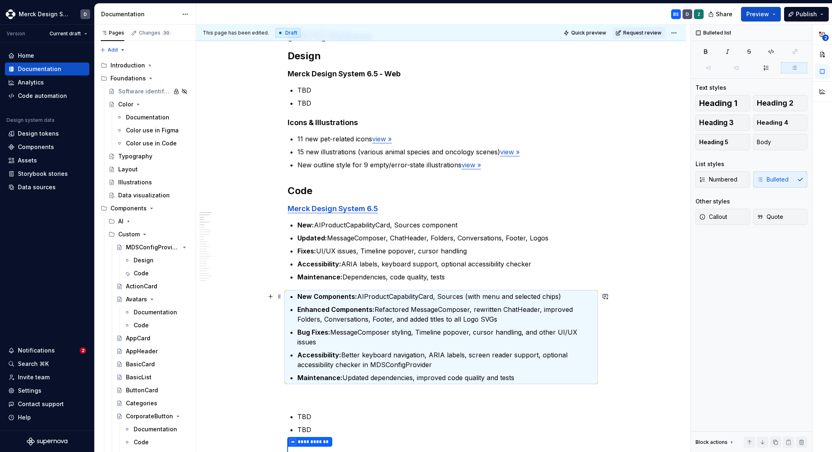
click at [406, 301] on p "New Components: AIProductCapabilityCard, Sources (with menu and selected chips)" at bounding box center [445, 297] width 297 height 10
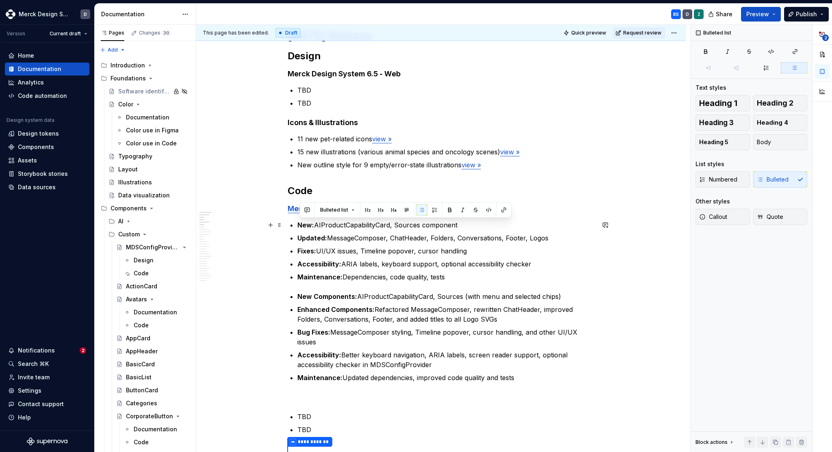
drag, startPoint x: 452, startPoint y: 281, endPoint x: 287, endPoint y: 221, distance: 176.5
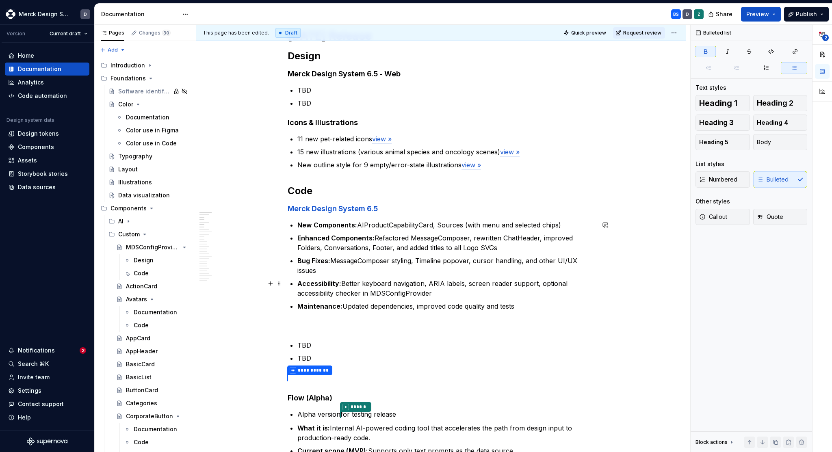
click at [468, 288] on p "Accessibility: Better keyboard navigation, ARIA labels, screen reader support, …" at bounding box center [445, 289] width 297 height 20
type textarea "*"
